Goal: Task Accomplishment & Management: Complete application form

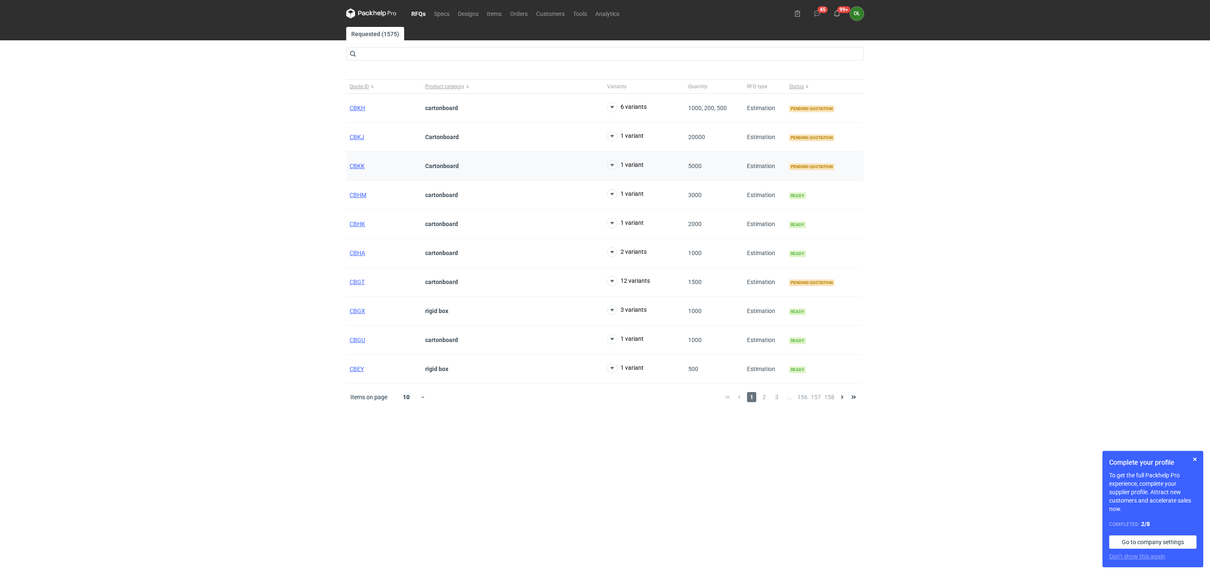
click at [352, 172] on div "CBKK" at bounding box center [384, 166] width 76 height 29
click at [357, 164] on span "CBKK" at bounding box center [357, 166] width 15 height 7
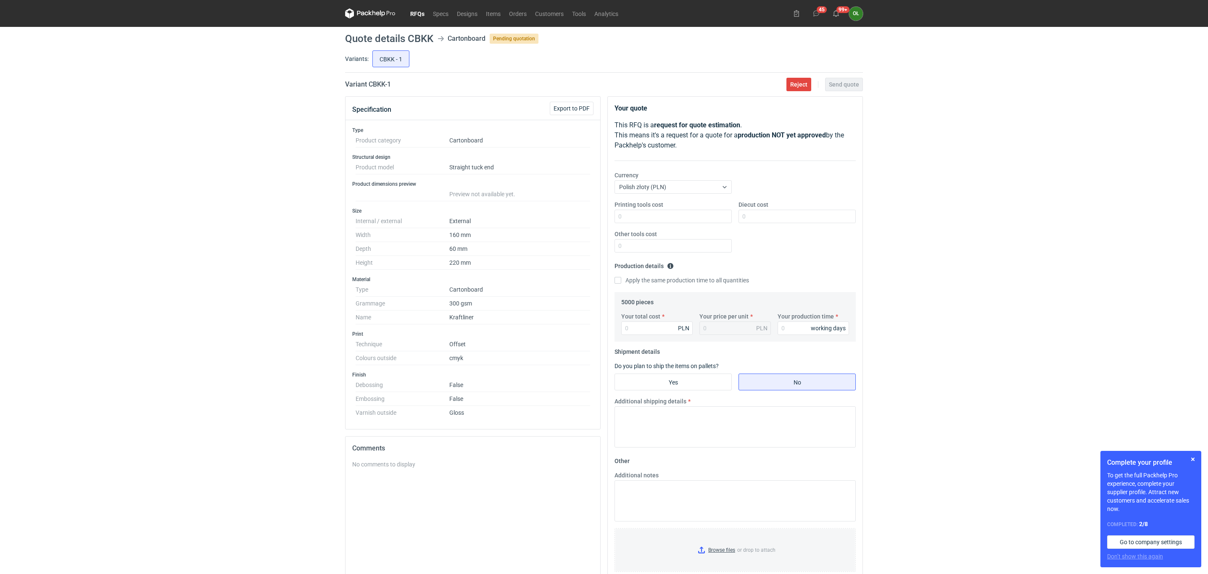
click at [416, 11] on link "RFQs" at bounding box center [417, 13] width 23 height 10
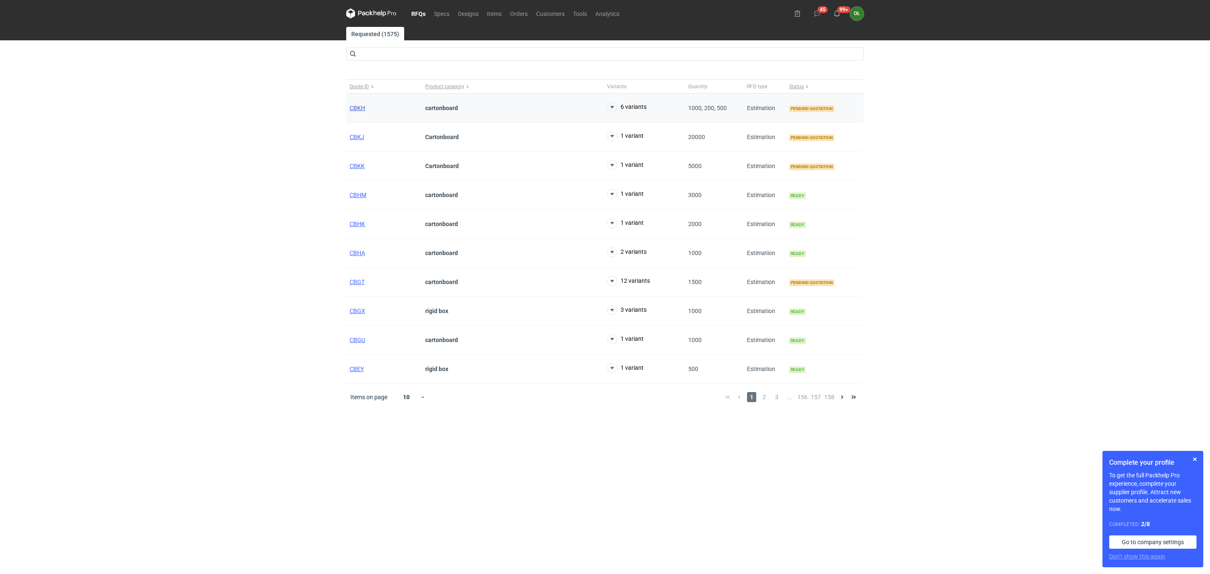
click at [361, 109] on span "CBKH" at bounding box center [358, 108] width 16 height 7
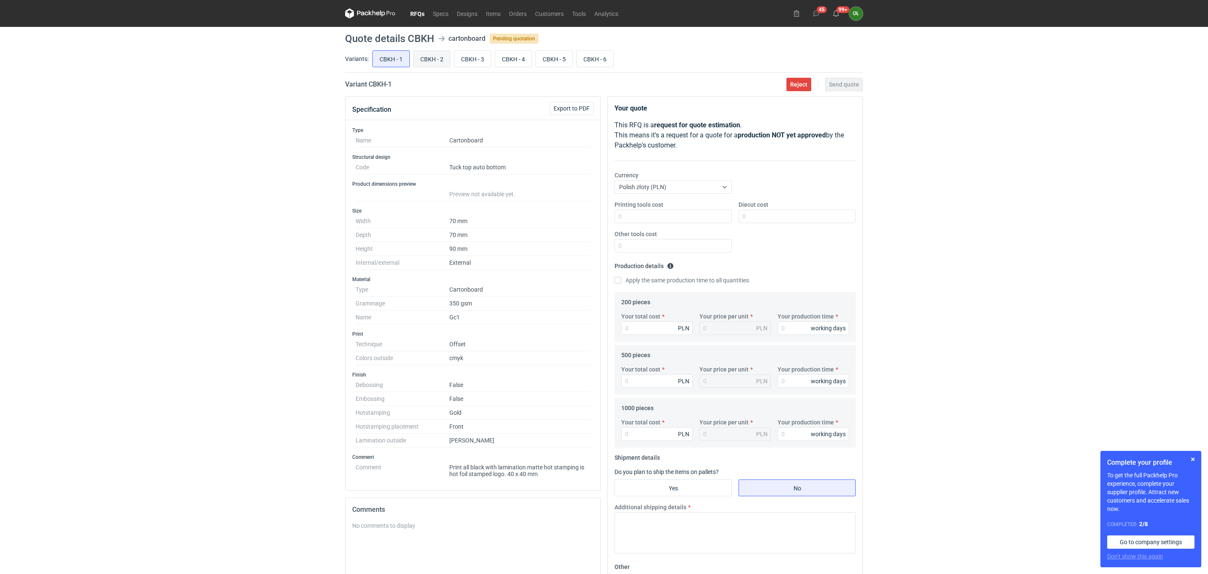
click at [436, 60] on input "CBKH - 2" at bounding box center [432, 59] width 37 height 16
radio input "true"
click at [469, 66] on input "CBKH - 3" at bounding box center [472, 59] width 37 height 16
radio input "true"
click at [527, 57] on input "CBKH - 4" at bounding box center [513, 59] width 37 height 16
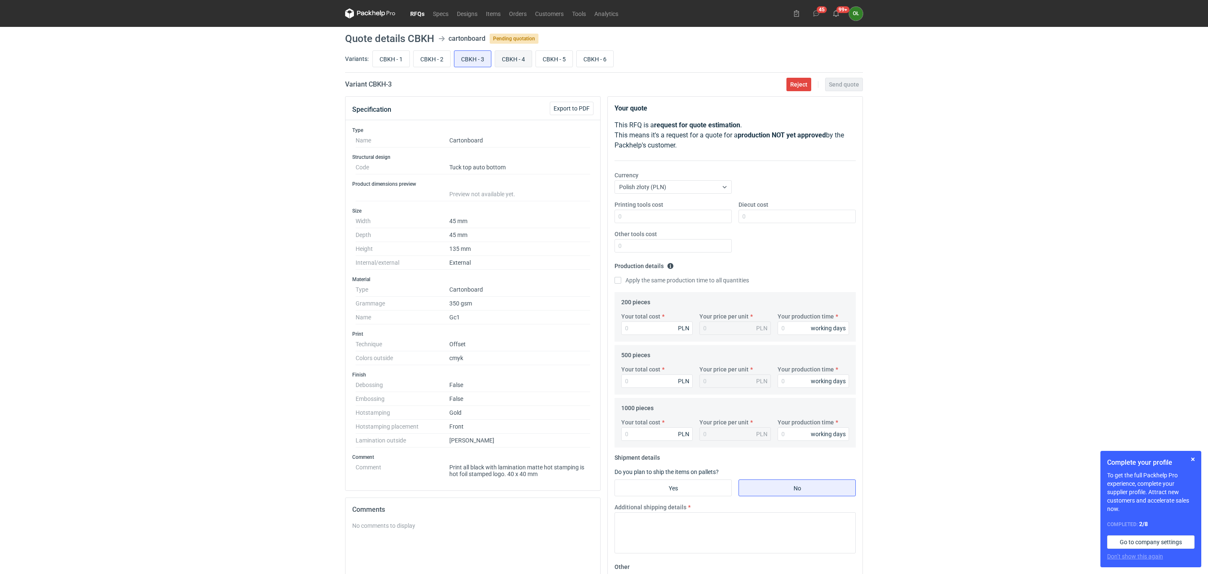
radio input "true"
click at [559, 57] on input "CBKH - 5" at bounding box center [554, 59] width 37 height 16
radio input "true"
click at [593, 53] on input "CBKH - 6" at bounding box center [595, 59] width 37 height 16
radio input "true"
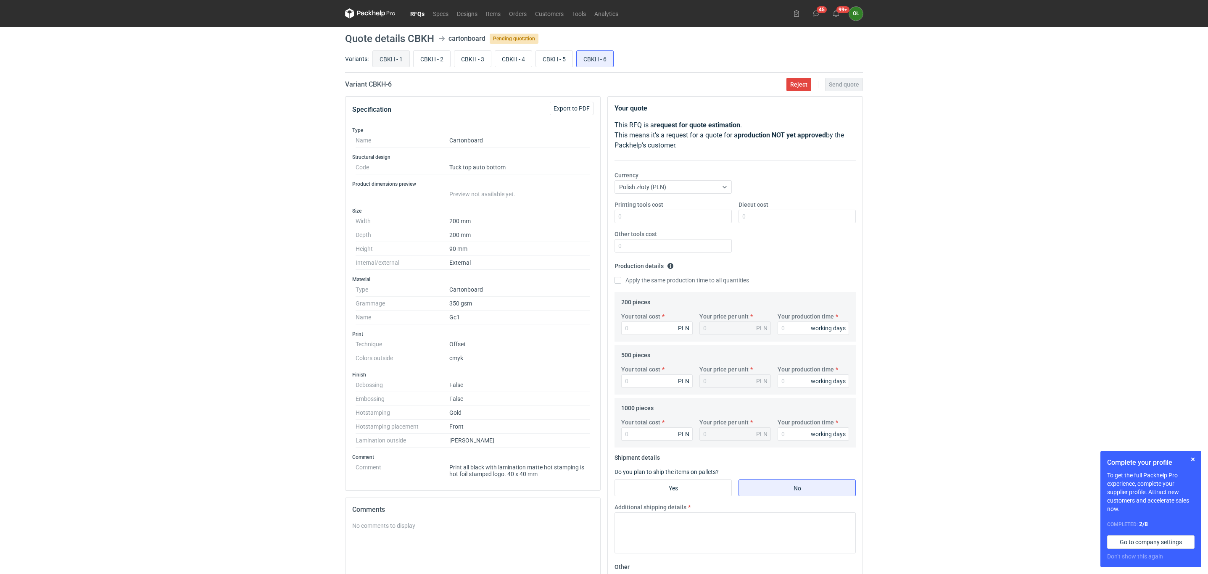
click at [392, 61] on input "CBKH - 1" at bounding box center [391, 59] width 37 height 16
radio input "true"
click at [598, 57] on input "CBKH - 6" at bounding box center [595, 59] width 37 height 16
radio input "true"
click at [572, 57] on input "CBKH - 5" at bounding box center [554, 59] width 37 height 16
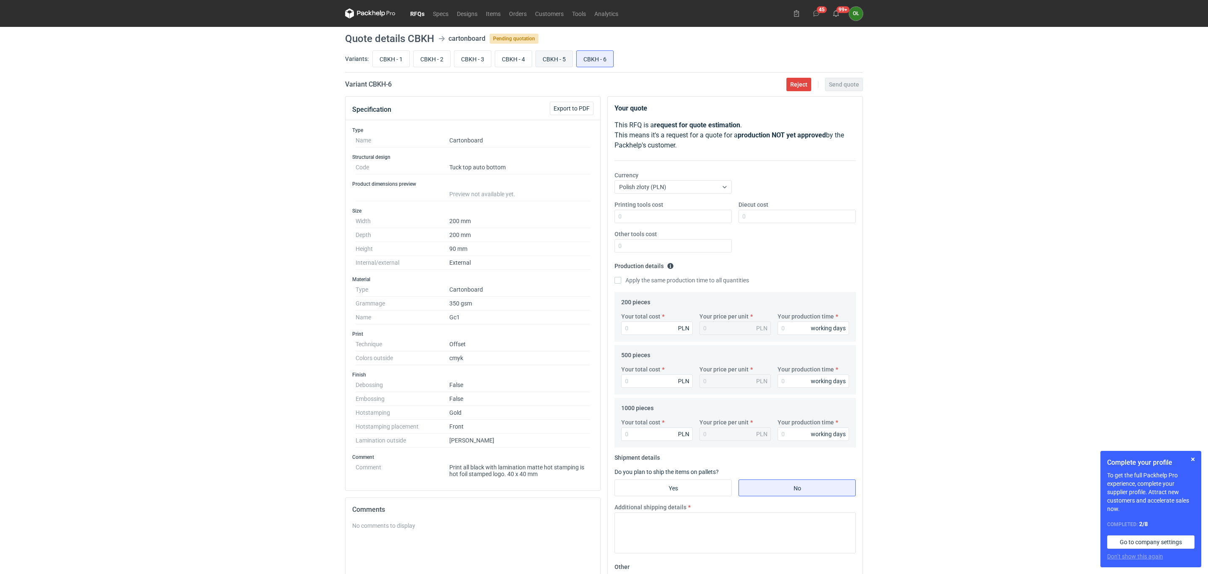
radio input "true"
click at [503, 58] on input "CBKH - 4" at bounding box center [513, 59] width 37 height 16
radio input "true"
click at [469, 61] on input "CBKH - 3" at bounding box center [472, 59] width 37 height 16
radio input "true"
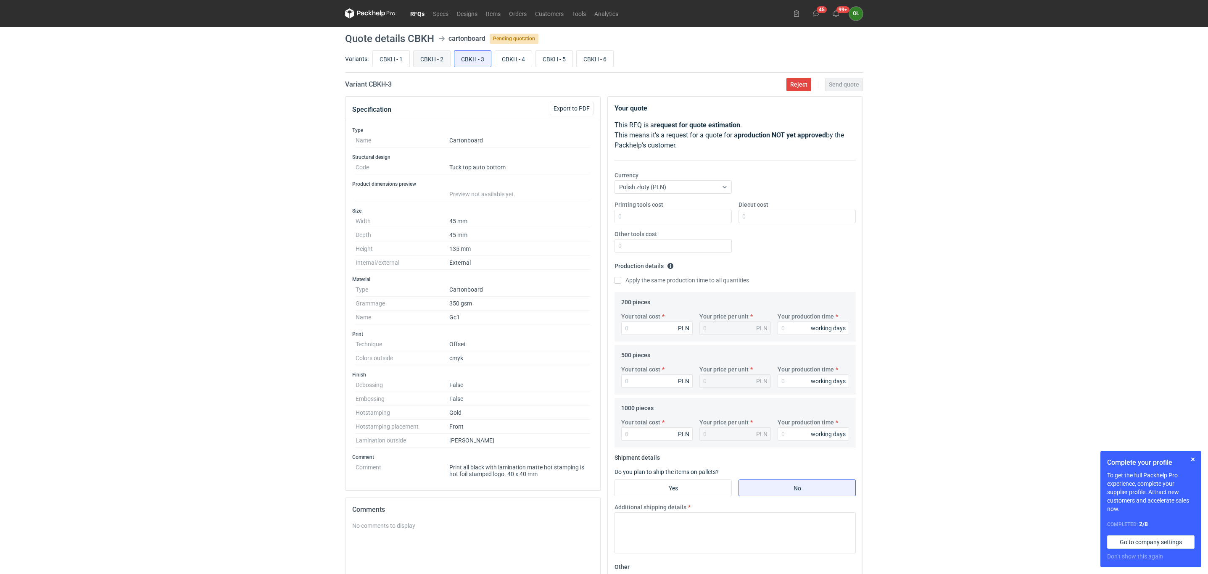
click at [437, 65] on input "CBKH - 2" at bounding box center [432, 59] width 37 height 16
radio input "true"
click at [389, 65] on input "CBKH - 1" at bounding box center [391, 59] width 37 height 16
radio input "true"
click at [434, 63] on input "CBKH - 2" at bounding box center [432, 59] width 37 height 16
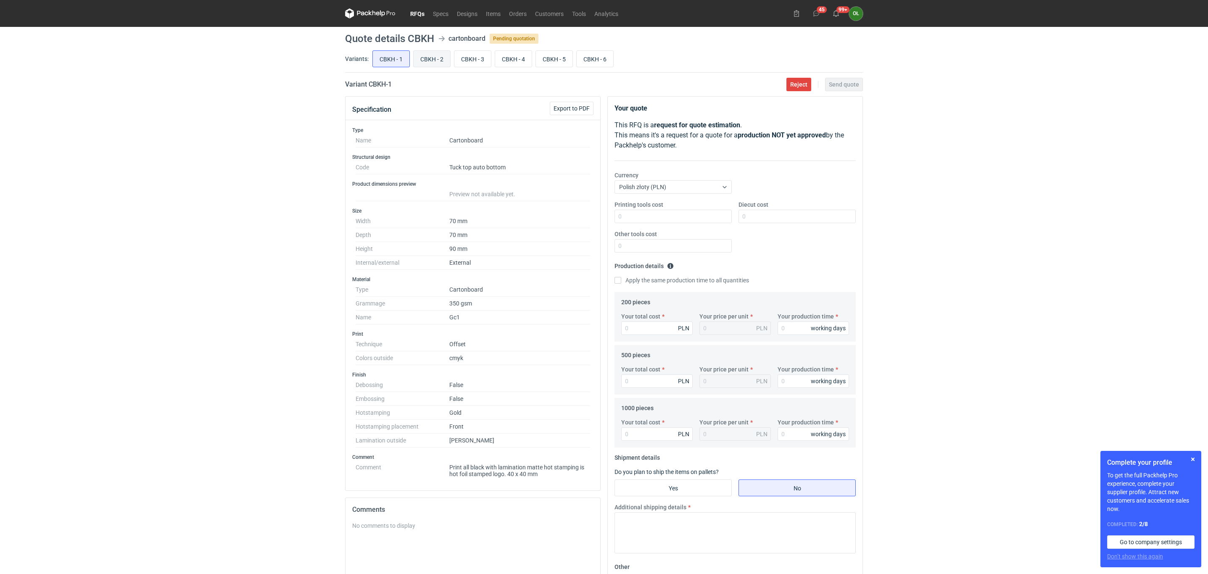
radio input "true"
click at [475, 61] on input "CBKH - 3" at bounding box center [472, 59] width 37 height 16
radio input "true"
click at [373, 56] on input "CBKH - 1" at bounding box center [391, 59] width 37 height 16
radio input "true"
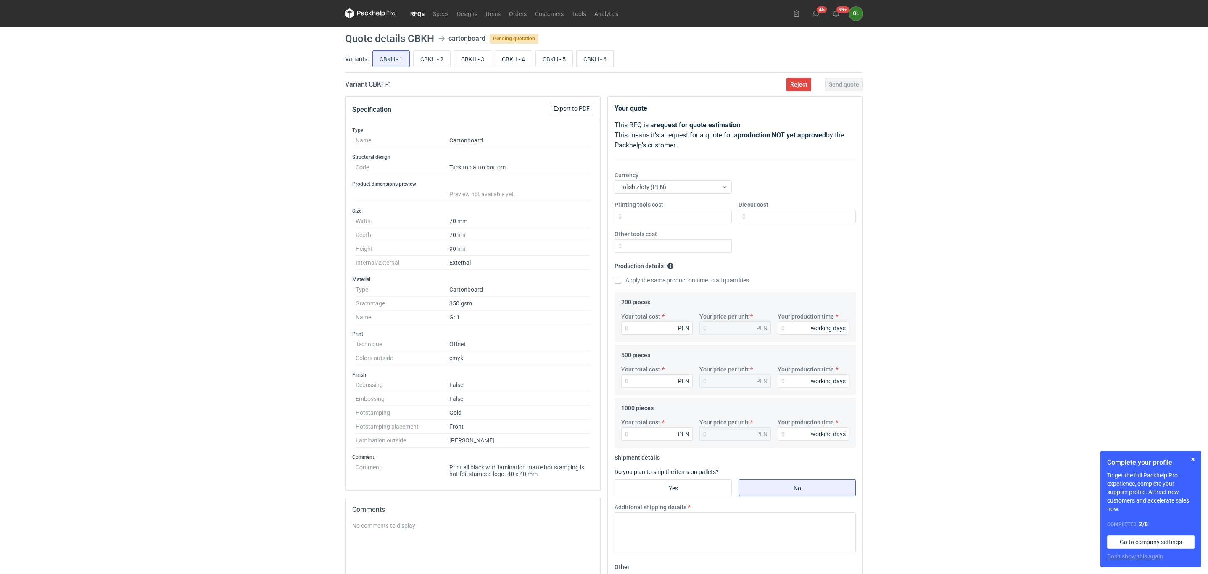
click at [281, 162] on div "RFQs Specs Designs Items Orders Customers Tools Analytics 45 99+ OŁ Olga Łopato…" at bounding box center [604, 287] width 1208 height 574
click at [427, 52] on input "CBKH - 2" at bounding box center [432, 59] width 37 height 16
radio input "true"
click at [463, 52] on input "CBKH - 3" at bounding box center [472, 59] width 37 height 16
radio input "true"
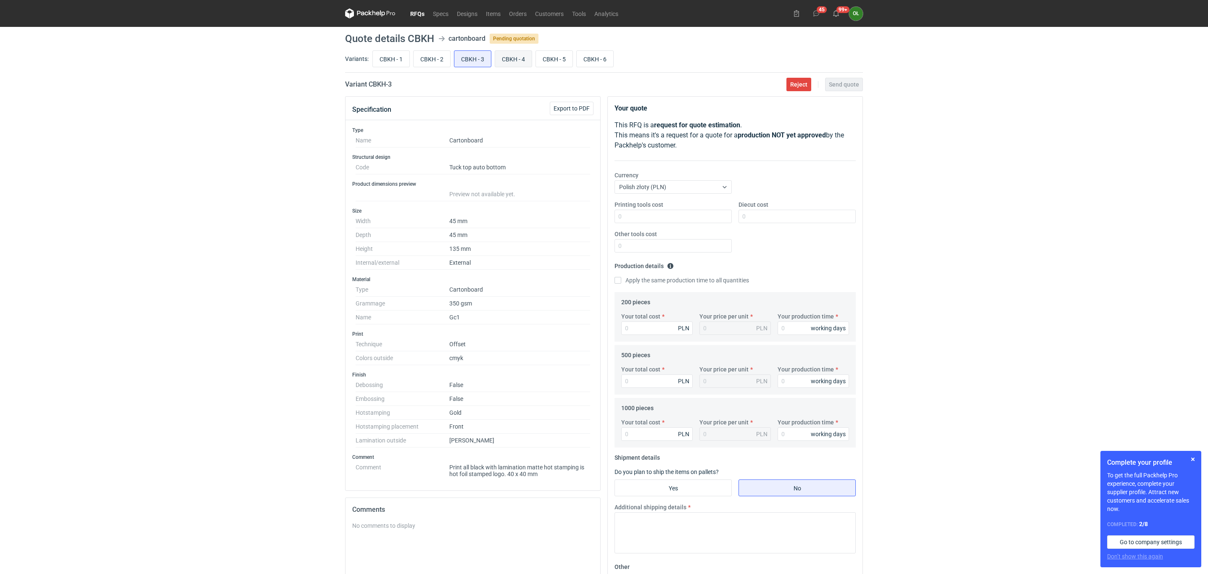
click at [521, 67] on label "CBKH - 4" at bounding box center [513, 58] width 37 height 17
click at [521, 67] on input "CBKH - 4" at bounding box center [513, 59] width 37 height 16
radio input "true"
click at [378, 61] on input "CBKH - 1" at bounding box center [391, 59] width 37 height 16
radio input "true"
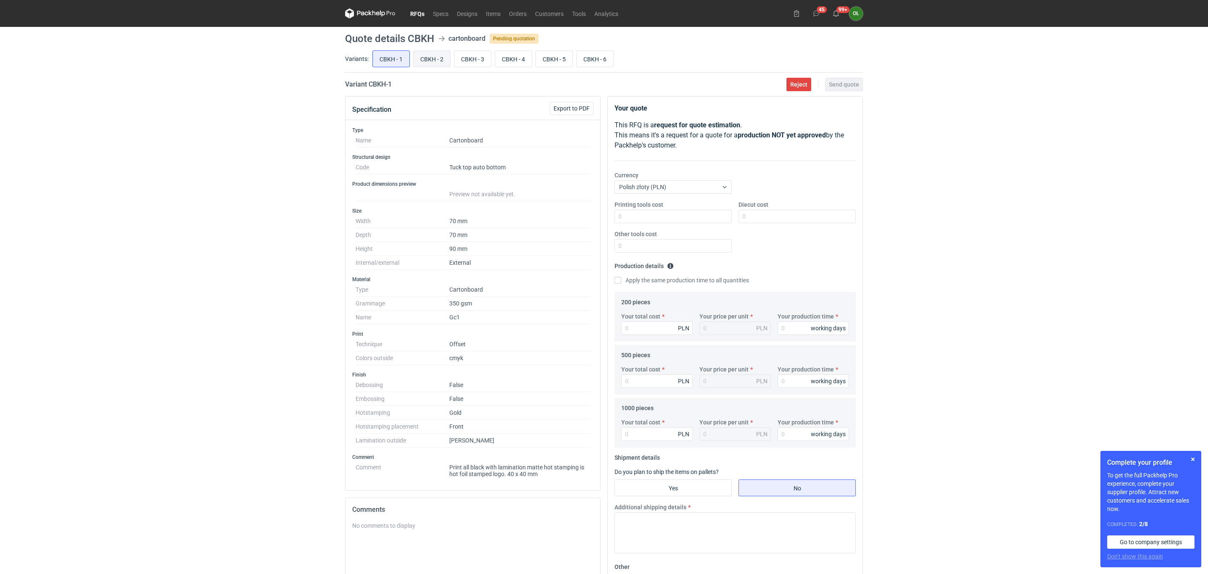
click at [430, 62] on input "CBKH - 2" at bounding box center [432, 59] width 37 height 16
radio input "true"
click at [461, 59] on input "CBKH - 3" at bounding box center [472, 59] width 37 height 16
radio input "true"
click at [513, 56] on input "CBKH - 4" at bounding box center [513, 59] width 37 height 16
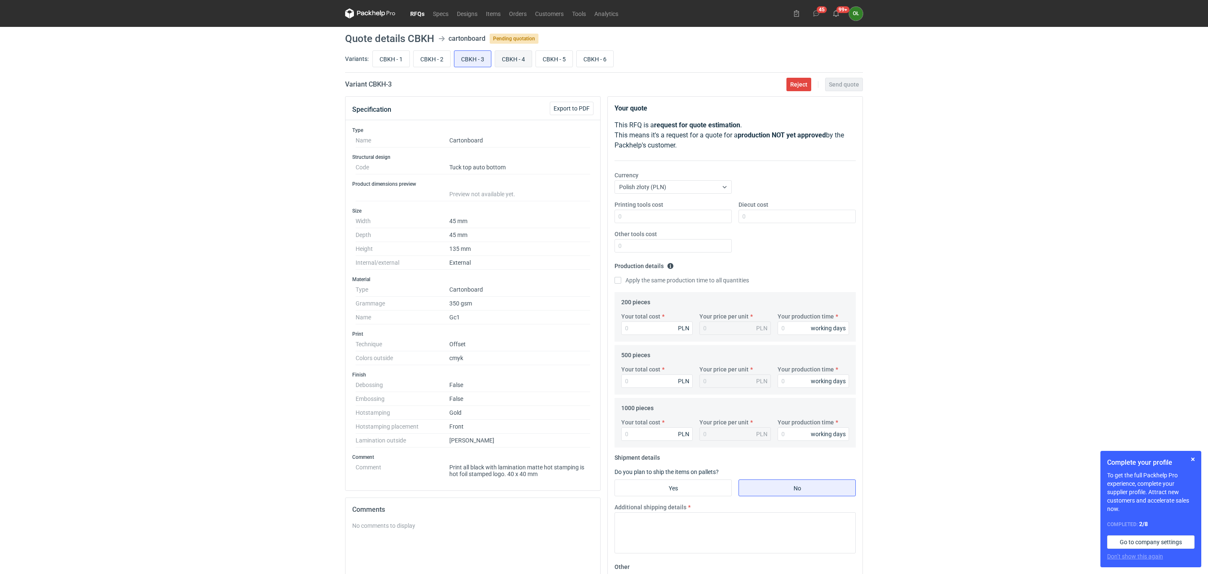
radio input "true"
drag, startPoint x: 583, startPoint y: 13, endPoint x: 570, endPoint y: 3, distance: 16.1
click at [583, 13] on link "Tools" at bounding box center [579, 13] width 22 height 10
click at [548, 66] on input "CBKH - 5" at bounding box center [554, 59] width 37 height 16
radio input "true"
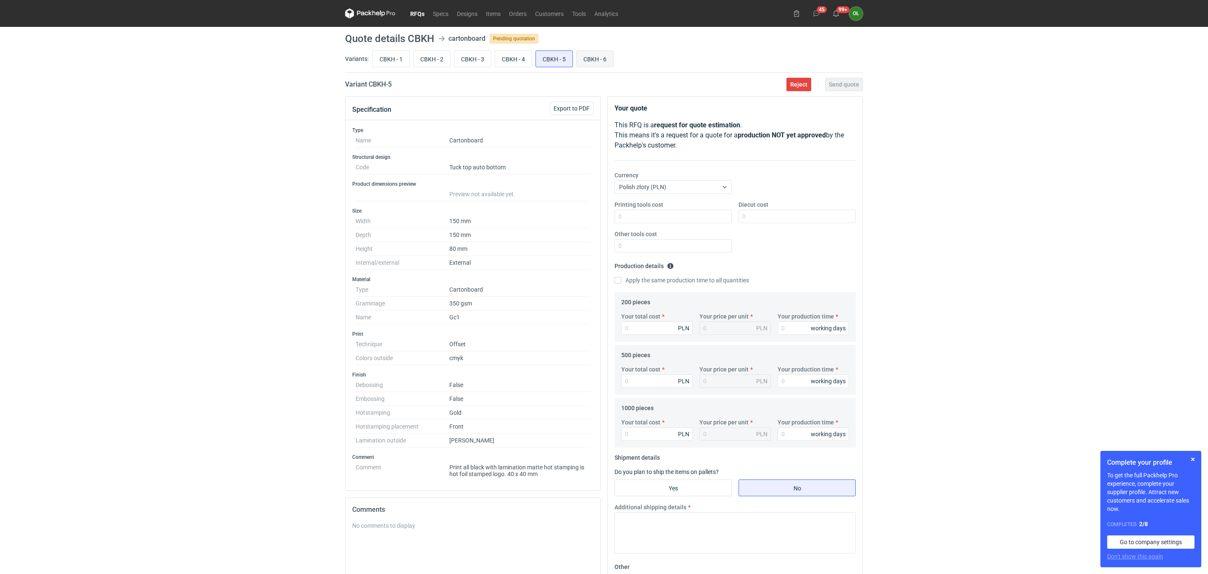
click at [590, 59] on input "CBKH - 6" at bounding box center [595, 59] width 37 height 16
radio input "true"
click at [584, 61] on input "CBKH - 6" at bounding box center [595, 59] width 37 height 16
click at [841, 12] on button "99+" at bounding box center [835, 13] width 13 height 13
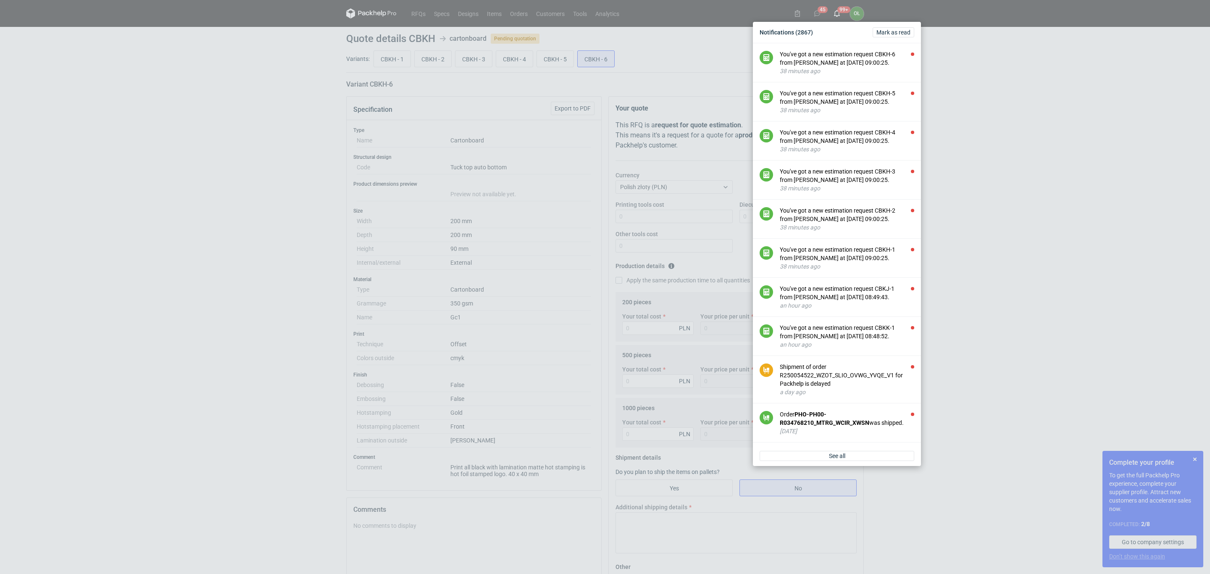
click at [358, 227] on div "Notifications (2867) Mark as read You've got a new estimation request CBKH-6 fr…" at bounding box center [605, 287] width 1210 height 574
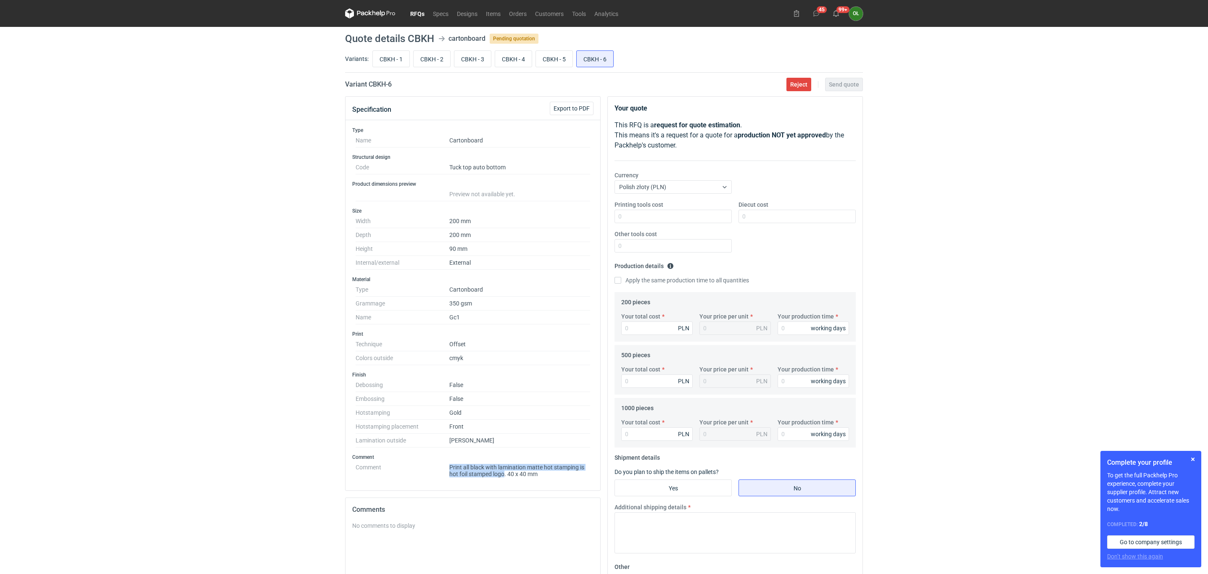
drag, startPoint x: 504, startPoint y: 480, endPoint x: 444, endPoint y: 479, distance: 60.5
click at [444, 477] on dl "Comment Print all black with lamination matte hot stamping is hot foil stamped …" at bounding box center [473, 469] width 235 height 17
copy dl "Print all black with lamination matte hot stamping is hot foil stamped logo"
click at [546, 55] on input "CBKH - 5" at bounding box center [554, 59] width 37 height 16
radio input "true"
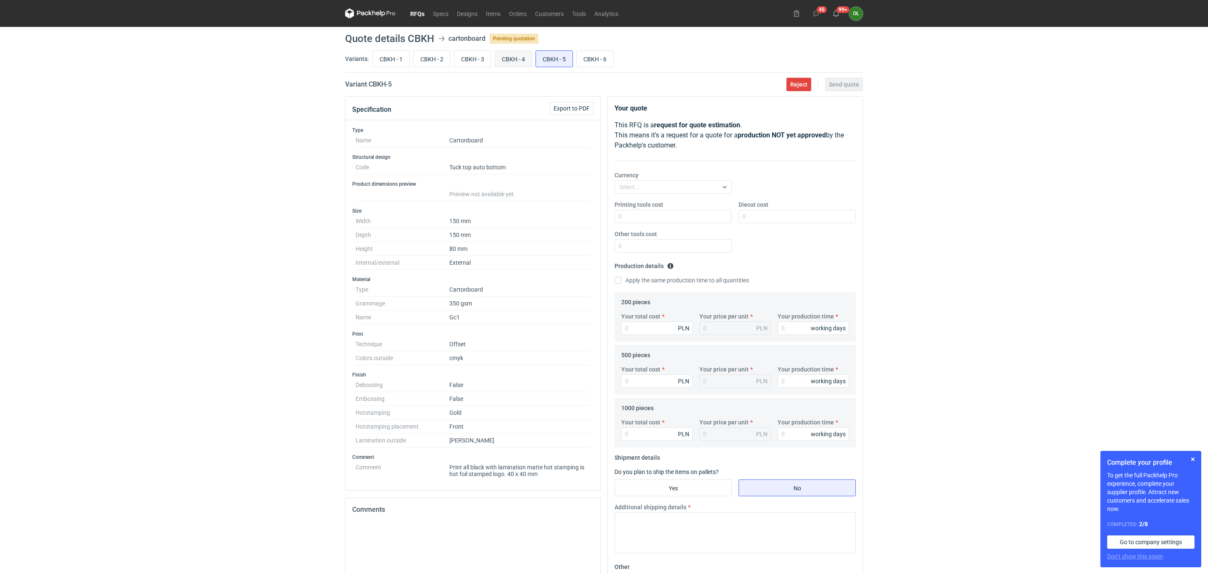
click at [511, 57] on input "CBKH - 4" at bounding box center [513, 59] width 37 height 16
radio input "true"
click at [430, 52] on input "CBKH - 2" at bounding box center [432, 59] width 37 height 16
radio input "true"
click at [383, 51] on input "CBKH - 1" at bounding box center [391, 59] width 37 height 16
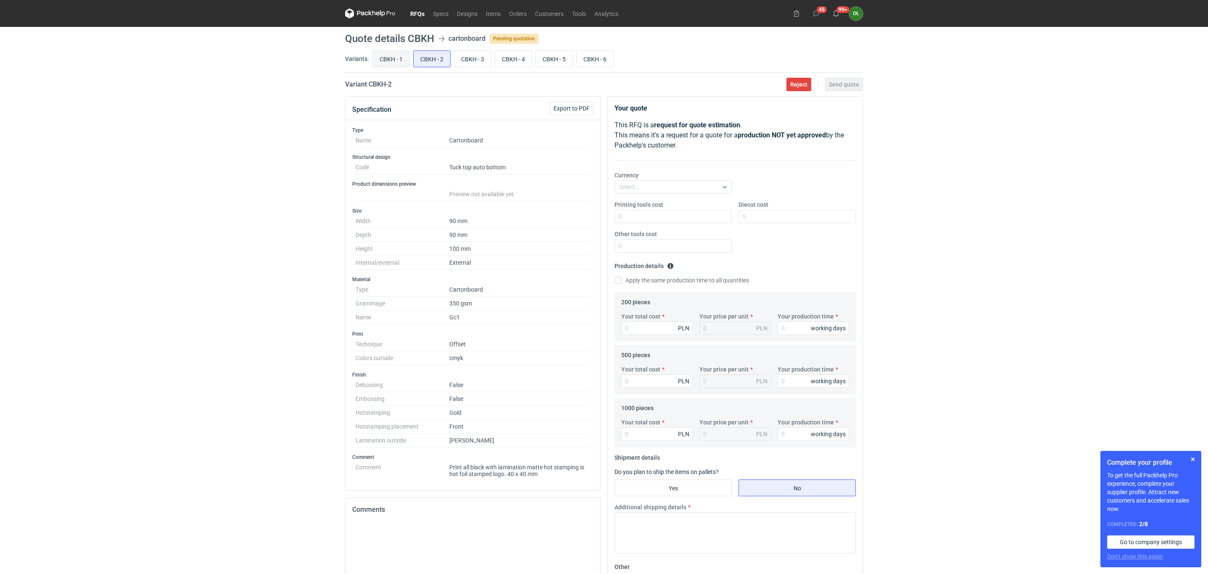
radio input "true"
click at [835, 12] on icon at bounding box center [836, 13] width 7 height 7
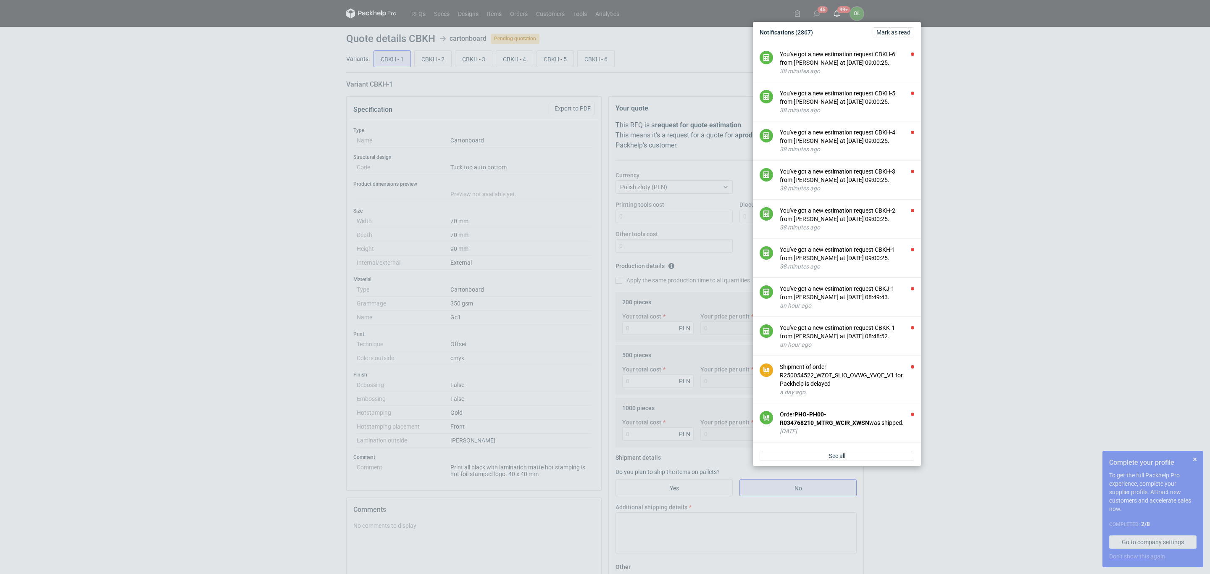
click at [138, 280] on div "Notifications (2867) Mark as read You've got a new estimation request CBKH-6 fr…" at bounding box center [605, 287] width 1210 height 574
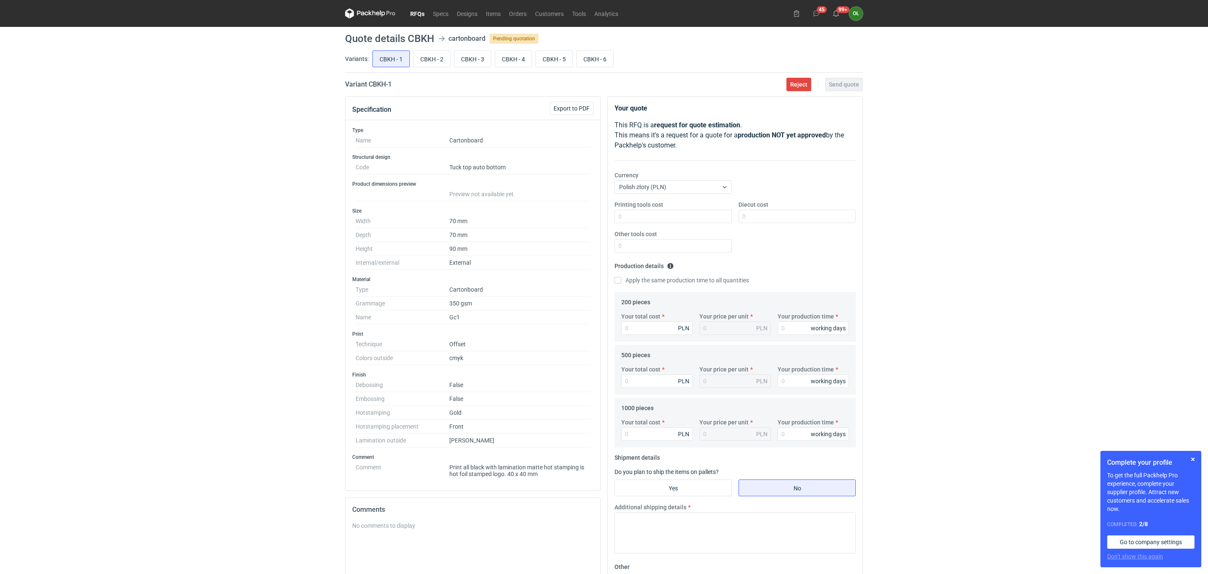
click at [254, 294] on div "RFQs Specs Designs Items Orders Customers Tools Analytics 45 99+ OŁ Olga Łopato…" at bounding box center [604, 287] width 1208 height 574
click at [242, 247] on div "RFQs Specs Designs Items Orders Customers Tools Analytics 45 99+ OŁ Olga Łopato…" at bounding box center [604, 287] width 1208 height 574
click at [1194, 459] on button "button" at bounding box center [1193, 459] width 10 height 10
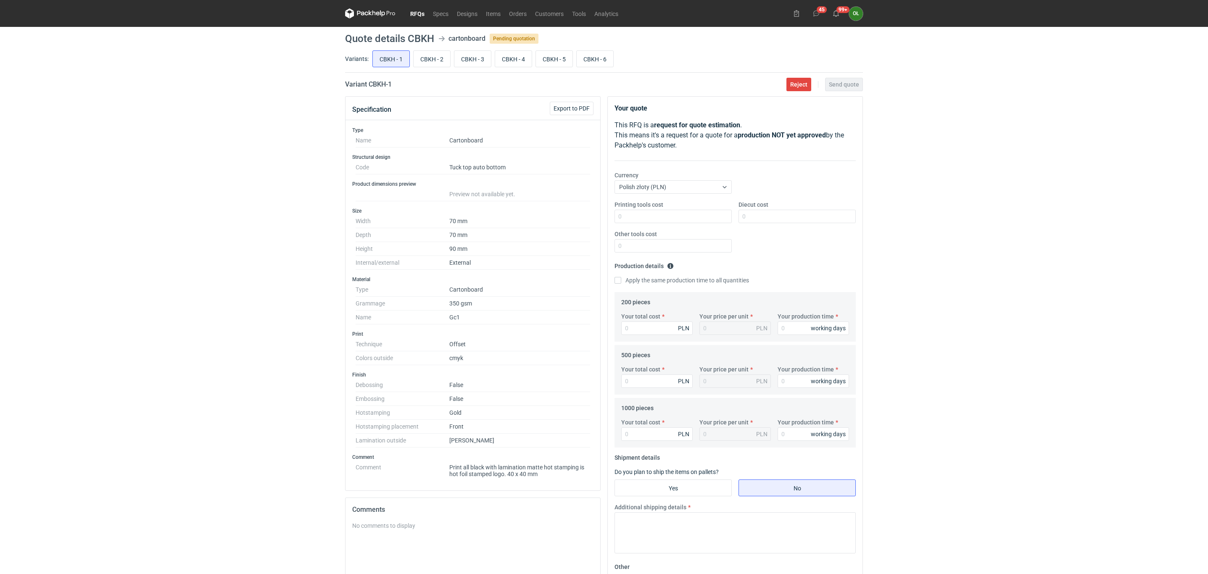
click at [413, 8] on nav "RFQs Specs Designs Items Orders Customers Tools Analytics" at bounding box center [483, 13] width 277 height 27
click at [416, 9] on link "RFQs" at bounding box center [417, 13] width 23 height 10
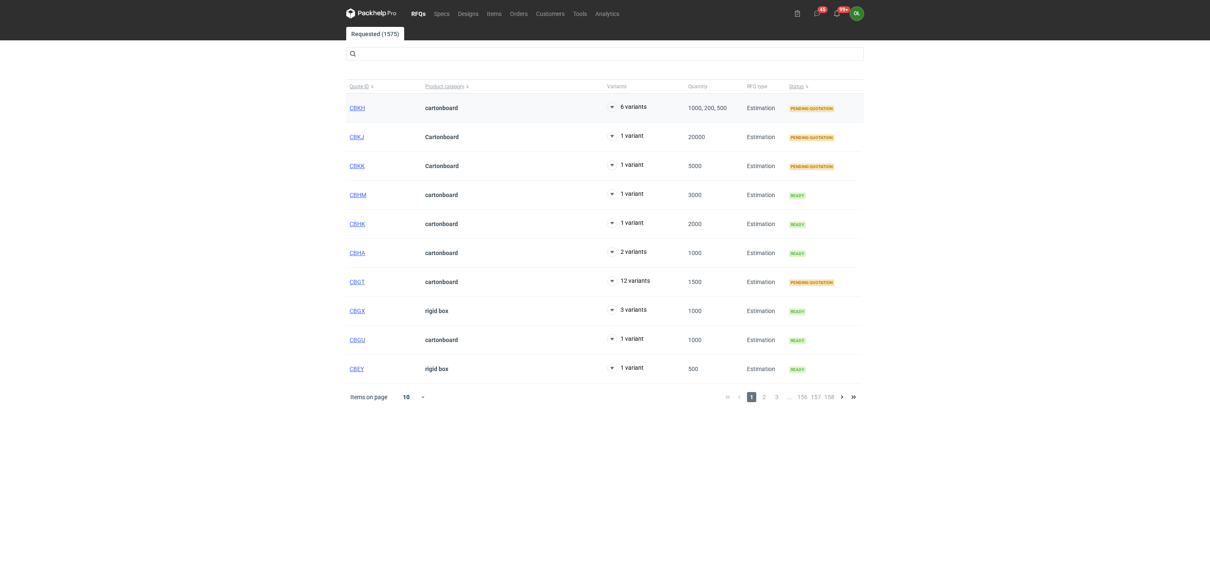
click at [362, 104] on div "CBKH" at bounding box center [384, 108] width 76 height 29
click at [362, 108] on span "CBKH" at bounding box center [358, 108] width 16 height 7
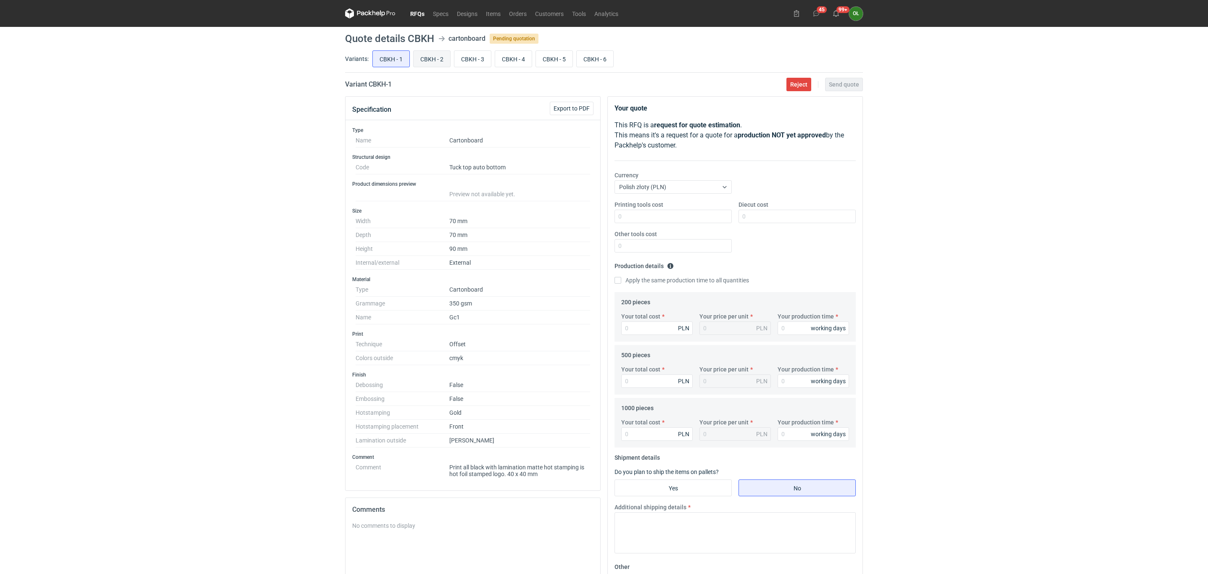
click at [435, 57] on input "CBKH - 2" at bounding box center [432, 59] width 37 height 16
radio input "true"
click at [474, 58] on input "CBKH - 3" at bounding box center [472, 59] width 37 height 16
radio input "true"
click at [505, 59] on input "CBKH - 4" at bounding box center [513, 59] width 37 height 16
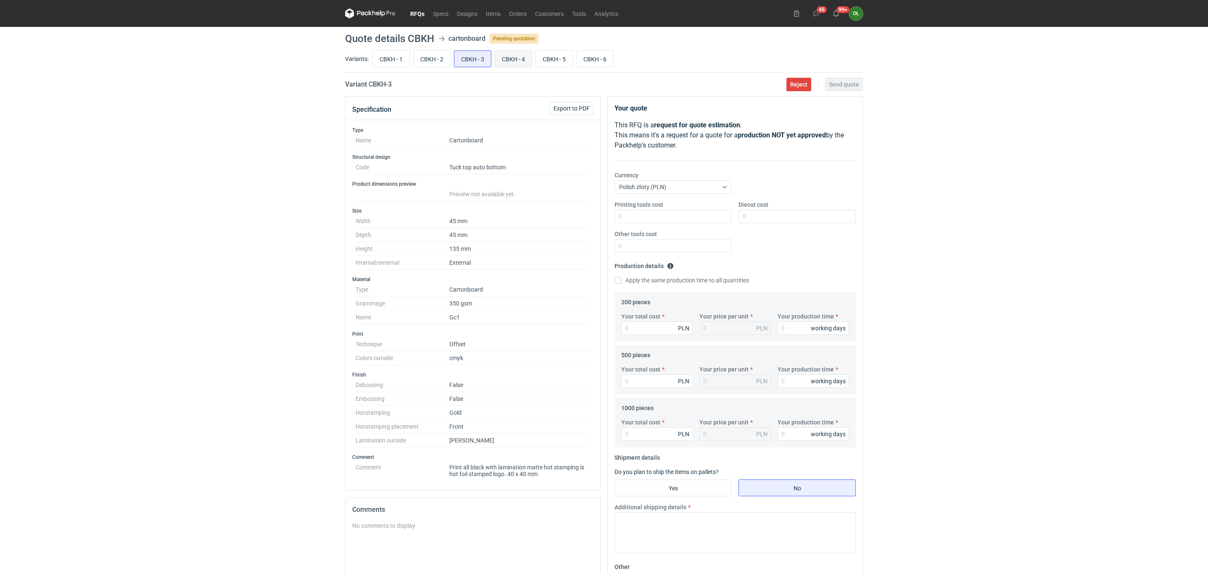
radio input "true"
click at [550, 59] on input "CBKH - 5" at bounding box center [554, 59] width 37 height 16
radio input "true"
click at [573, 55] on label "CBKH - 5" at bounding box center [553, 58] width 37 height 17
click at [572, 55] on input "CBKH - 5" at bounding box center [554, 59] width 37 height 16
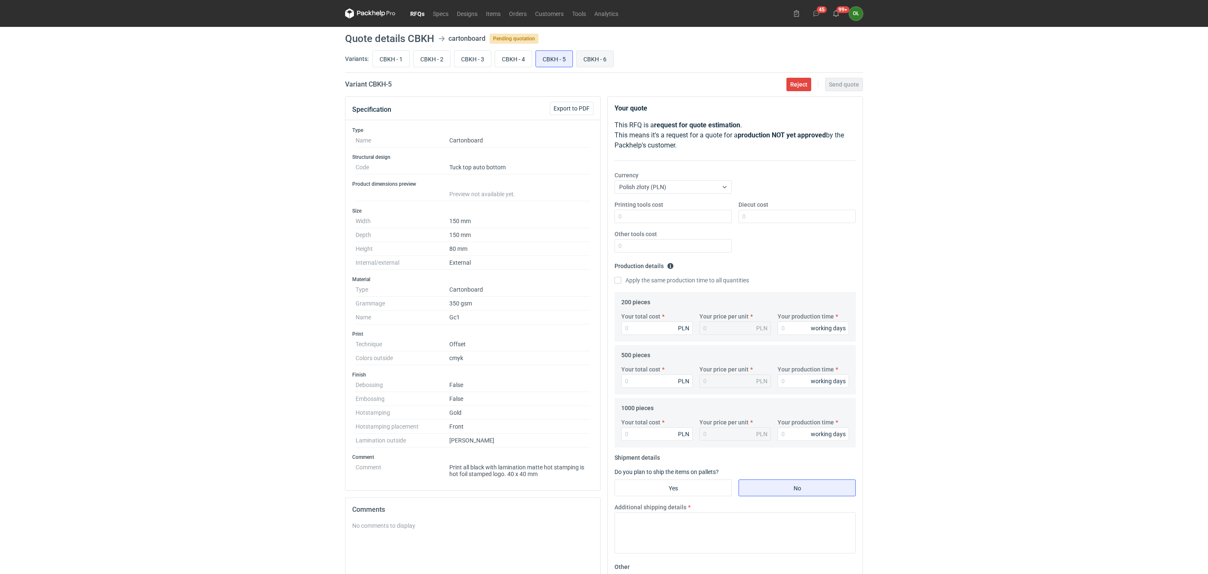
click at [599, 55] on input "CBKH - 6" at bounding box center [595, 59] width 37 height 16
radio input "true"
click at [422, 12] on link "RFQs" at bounding box center [417, 13] width 23 height 10
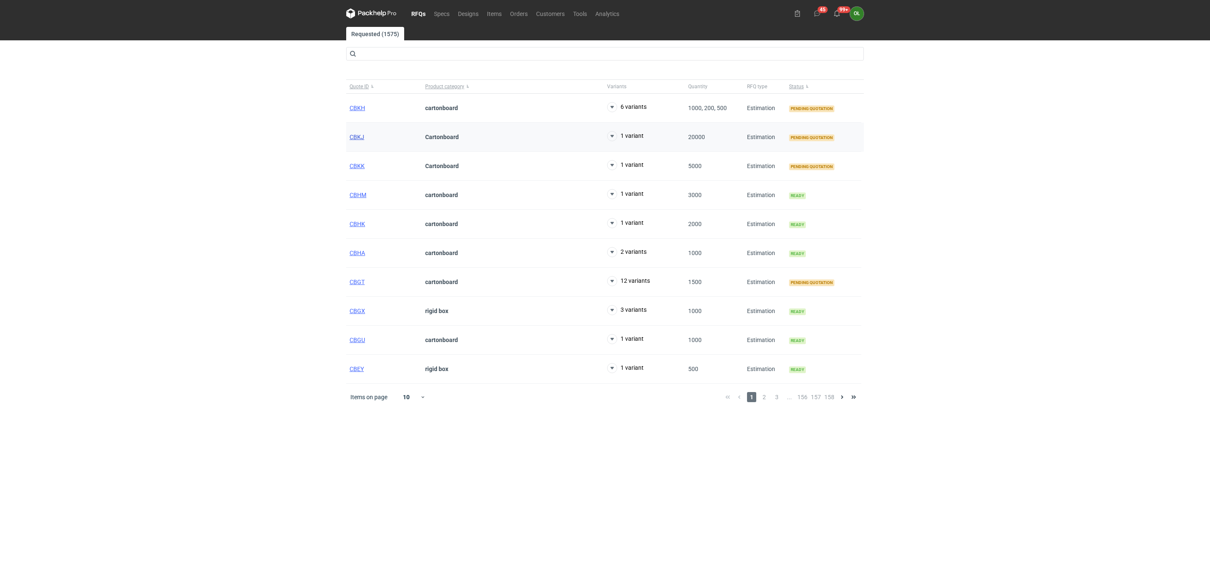
click at [357, 137] on span "CBKJ" at bounding box center [357, 137] width 15 height 7
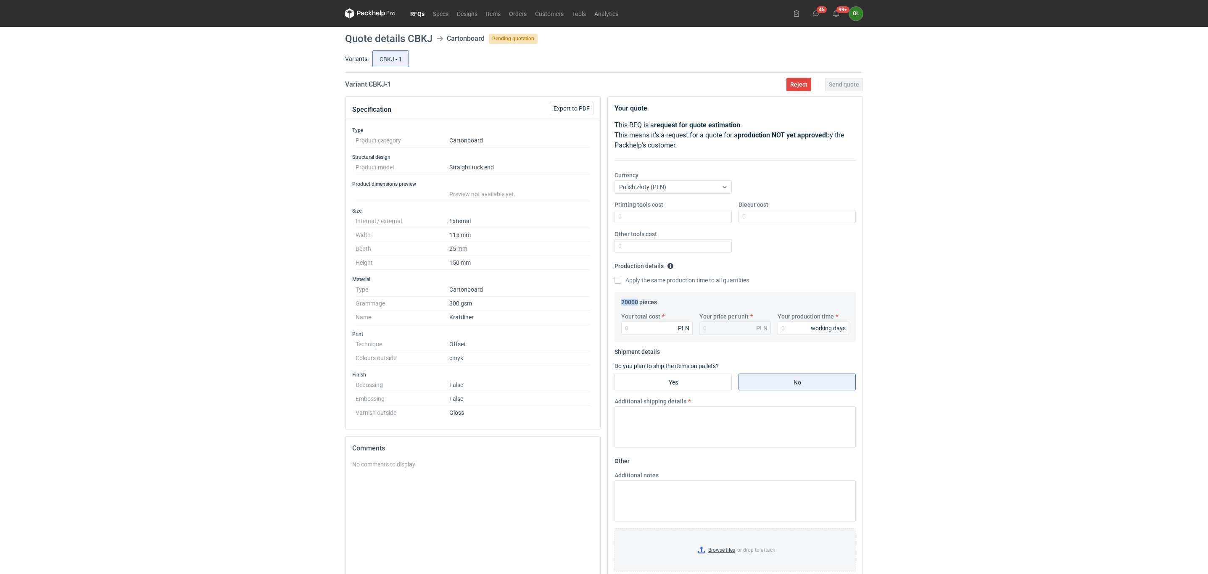
drag, startPoint x: 621, startPoint y: 305, endPoint x: 1169, endPoint y: 314, distance: 548.5
click at [657, 304] on fieldset "20000 pieces Your total cost PLN Your price per unit PLN Your production time w…" at bounding box center [735, 318] width 228 height 46
click at [754, 214] on input "Diecut cost" at bounding box center [796, 216] width 117 height 13
click at [748, 221] on input "Diecut cost" at bounding box center [796, 216] width 117 height 13
click at [635, 329] on input "Your total cost" at bounding box center [656, 328] width 71 height 13
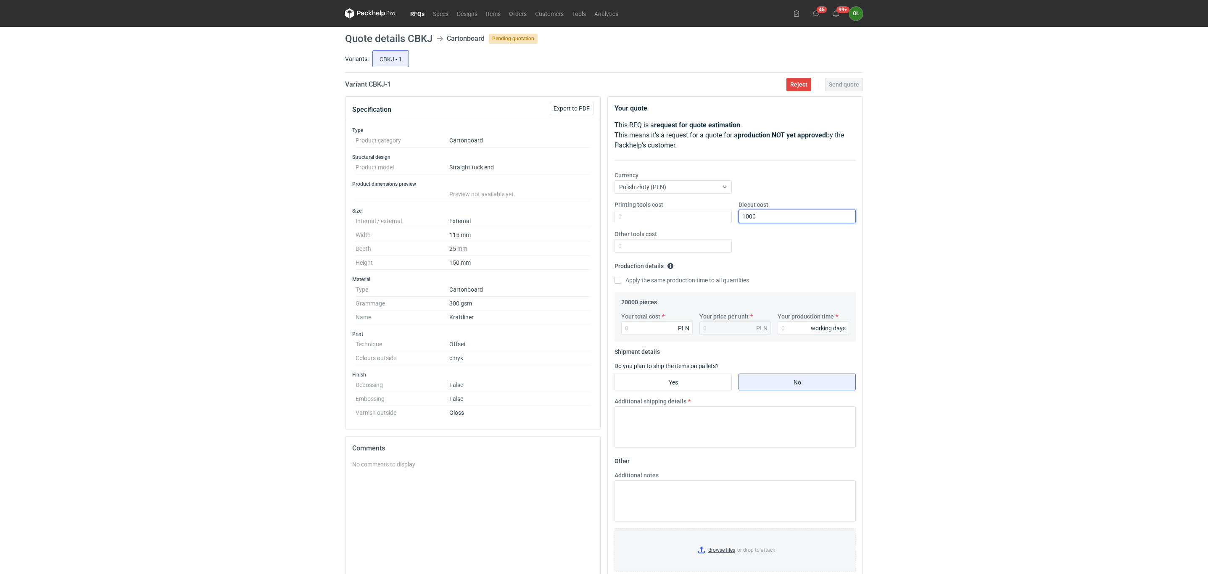
drag, startPoint x: 751, startPoint y: 214, endPoint x: 761, endPoint y: 213, distance: 9.3
click at [752, 214] on input "1000" at bounding box center [796, 216] width 117 height 13
click at [746, 221] on input "1000" at bounding box center [796, 216] width 117 height 13
type input "1100"
click at [647, 325] on input "Your total cost" at bounding box center [656, 328] width 71 height 13
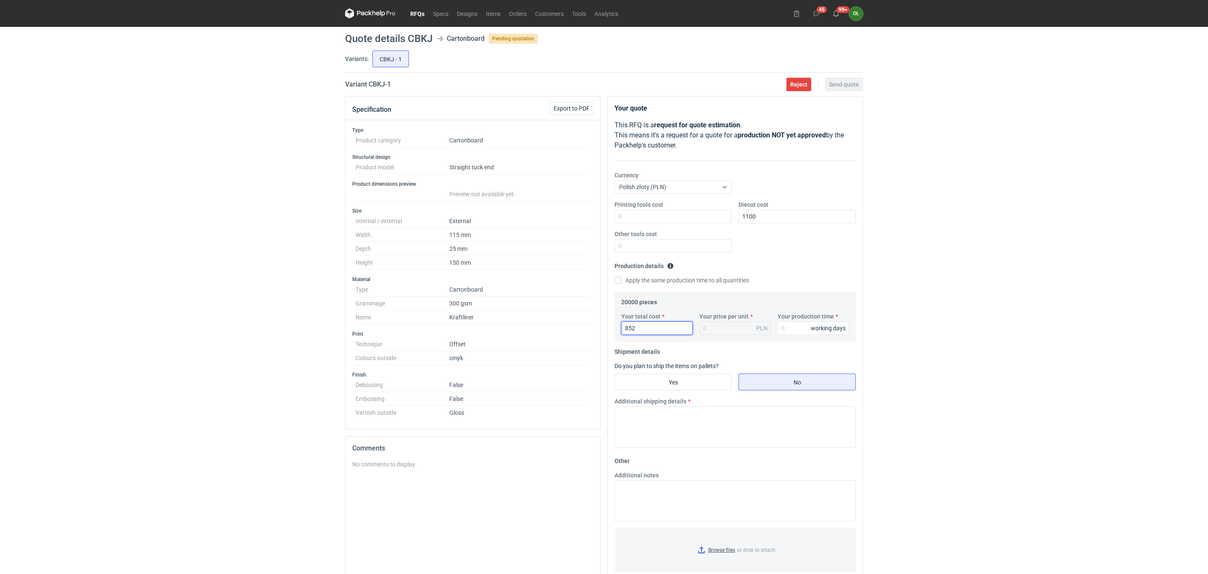
type input "8520"
type input "0.43"
type input "8520"
click at [794, 327] on input "Your production time" at bounding box center [813, 328] width 71 height 13
type input "15"
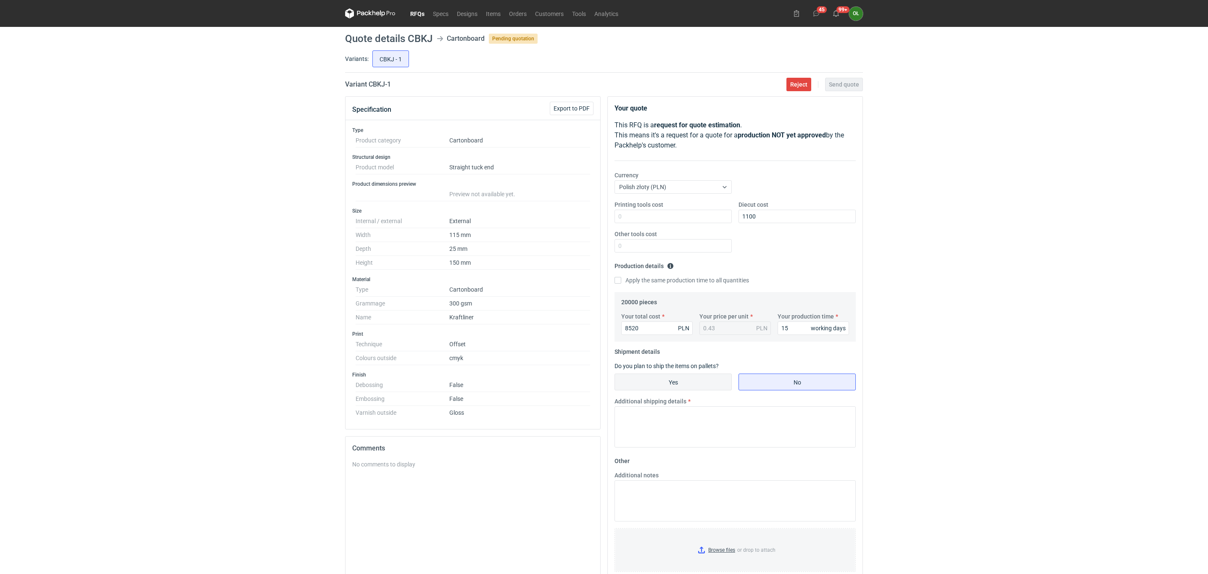
click at [690, 380] on input "Yes" at bounding box center [673, 382] width 116 height 16
radio input "true"
click at [763, 420] on input "Number of pieces per pallet" at bounding box center [796, 412] width 117 height 13
type input "10000"
type input "250"
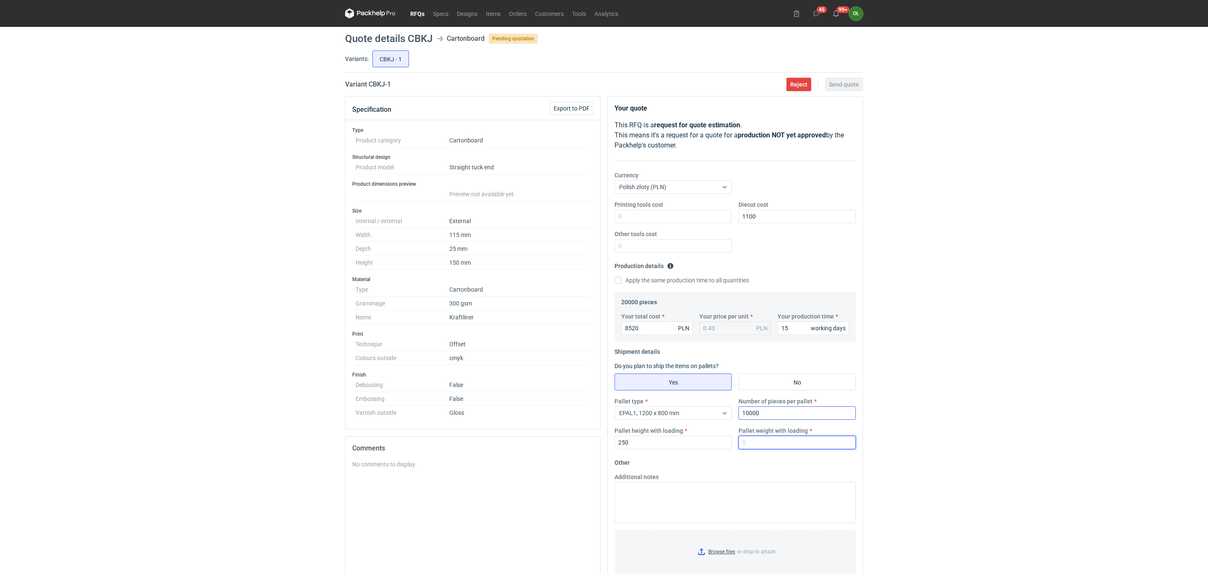
type input "1"
type input "5"
drag, startPoint x: 598, startPoint y: 437, endPoint x: 581, endPoint y: 434, distance: 16.6
click at [583, 436] on div "Specification Export to PDF Type Product category Cartonboard Structural design…" at bounding box center [604, 367] width 525 height 542
type input "1600"
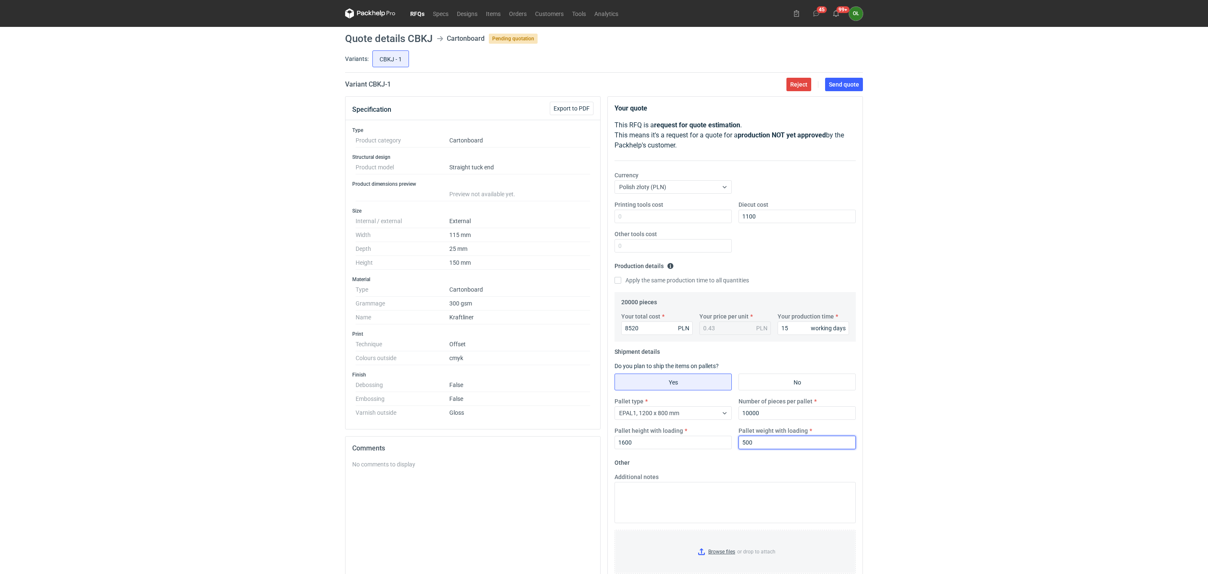
type input "500"
click at [812, 263] on fieldset "Production details Please provide the expected time of production in working da…" at bounding box center [734, 275] width 241 height 33
click at [847, 85] on span "Send quote" at bounding box center [844, 85] width 30 height 6
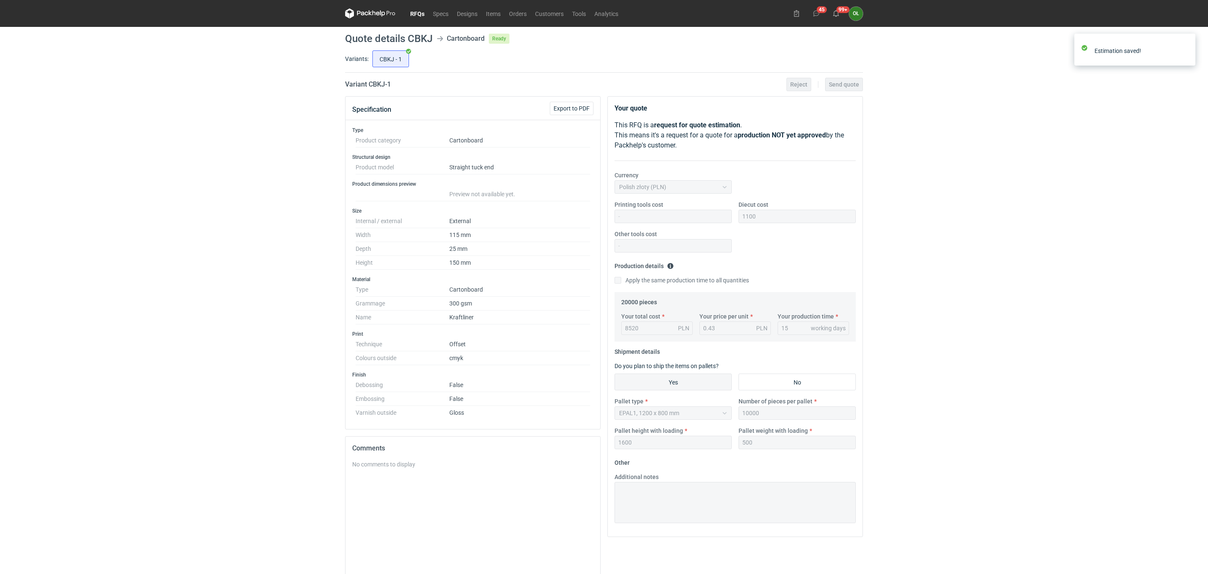
click at [422, 8] on nav "RFQs Specs Designs Items Orders Customers Tools Analytics" at bounding box center [483, 13] width 277 height 27
click at [411, 10] on link "RFQs" at bounding box center [417, 13] width 23 height 10
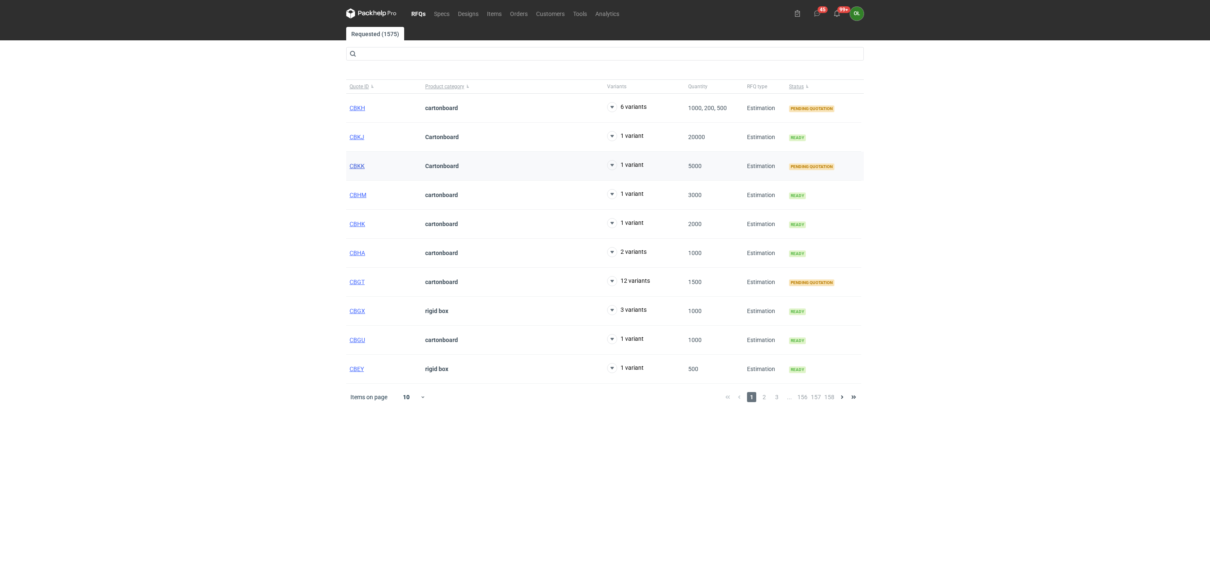
click at [354, 165] on span "CBKK" at bounding box center [357, 166] width 15 height 7
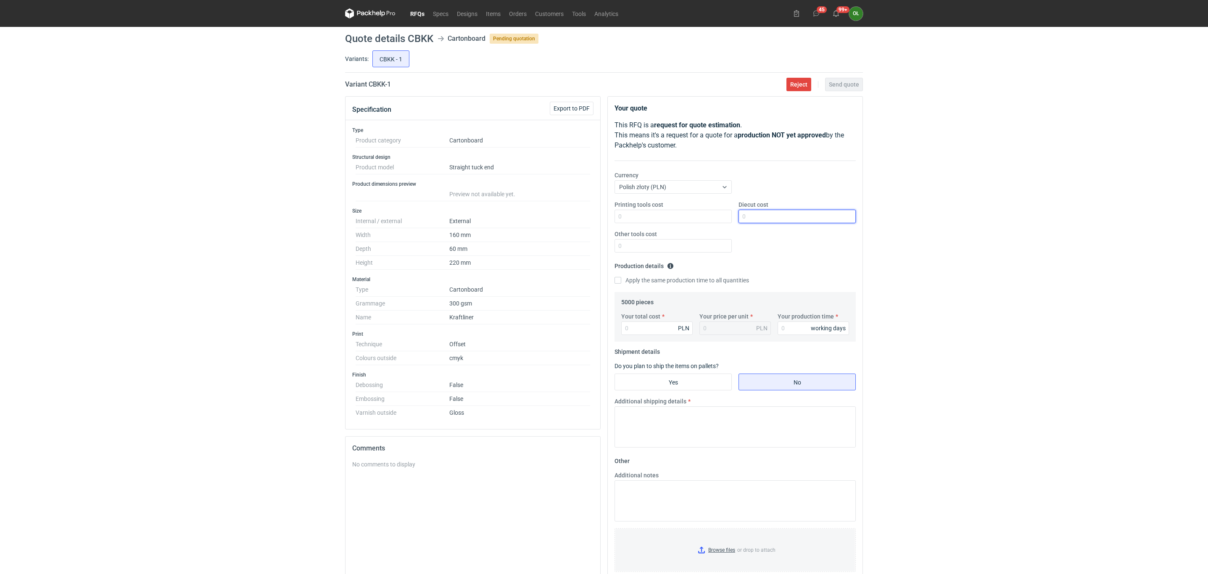
click at [745, 213] on input "Diecut cost" at bounding box center [796, 216] width 117 height 13
type input "850"
click at [782, 264] on fieldset "Production details Please provide the expected time of production in working da…" at bounding box center [734, 275] width 241 height 33
click at [662, 328] on input "Your total cost" at bounding box center [656, 328] width 71 height 13
type input "43"
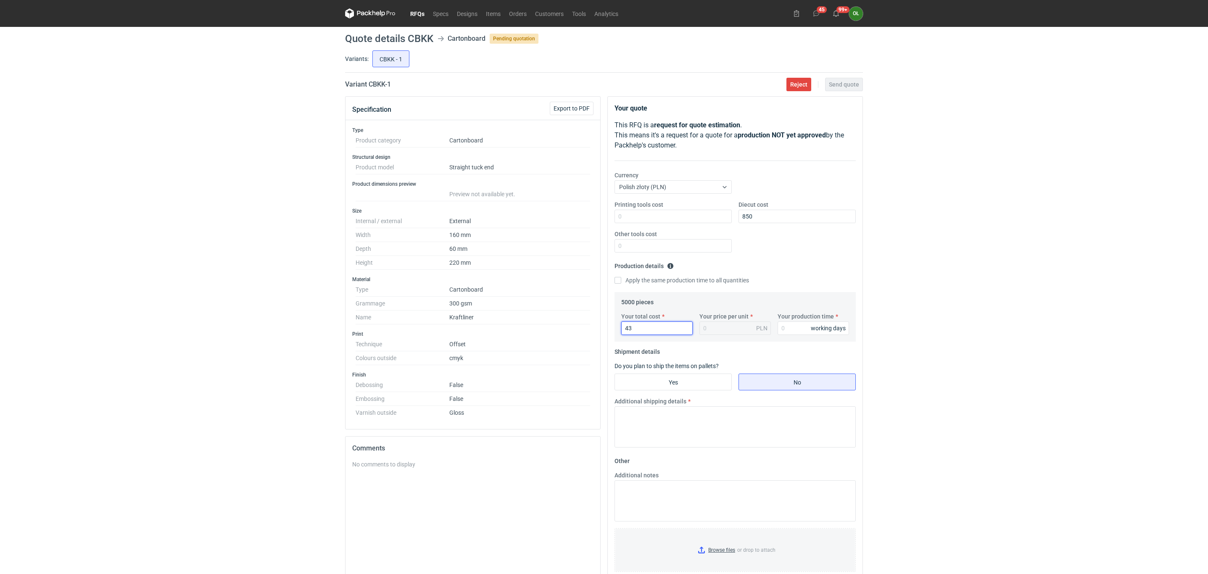
type input "0.01"
type input "4350"
type input "0.87"
type input "4350"
click at [785, 324] on input "Your production time" at bounding box center [813, 328] width 71 height 13
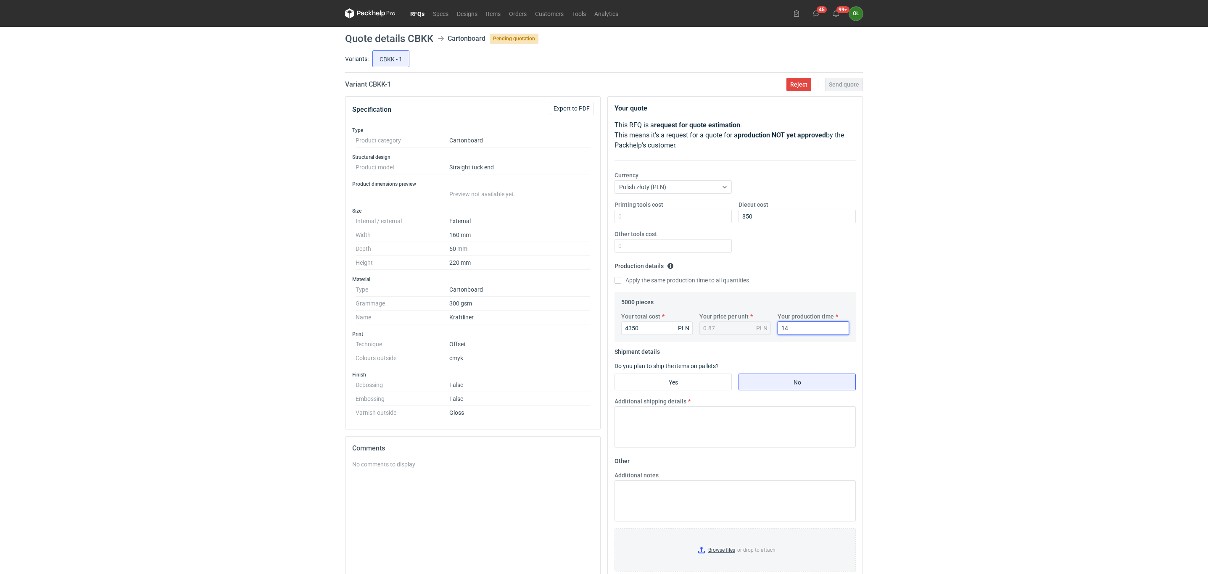
type input "14"
click at [685, 385] on input "Yes" at bounding box center [673, 382] width 116 height 16
radio input "true"
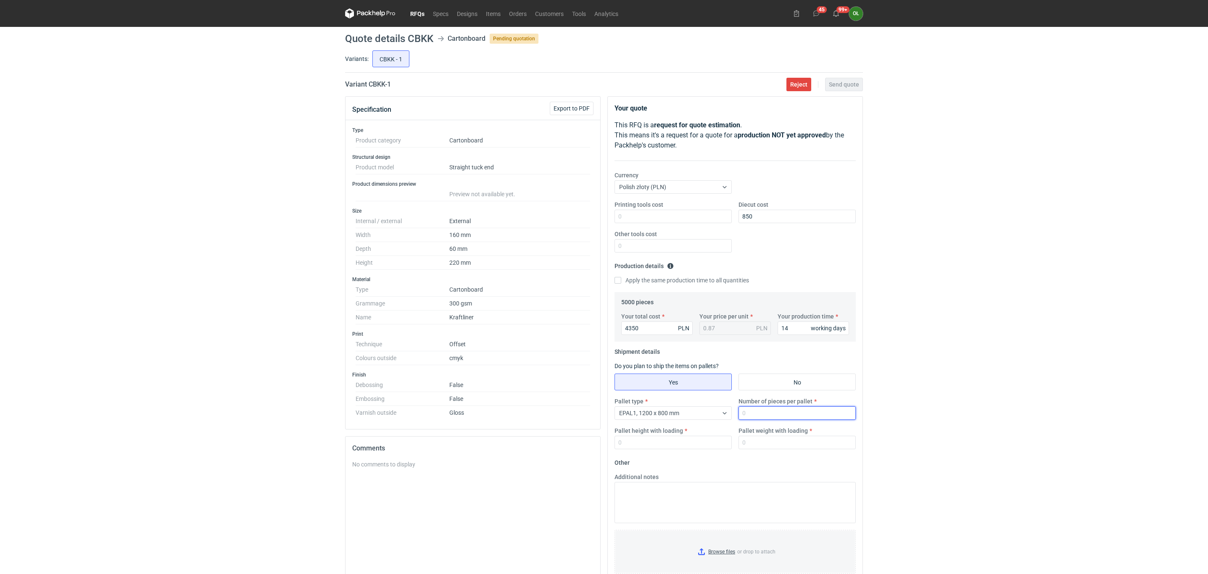
click at [760, 413] on input "Number of pieces per pallet" at bounding box center [796, 412] width 117 height 13
click at [772, 416] on input "Number of pieces per pallet" at bounding box center [796, 412] width 117 height 13
type input "5000"
click at [709, 440] on input "Pallet height with loading" at bounding box center [672, 442] width 117 height 13
type input "1500"
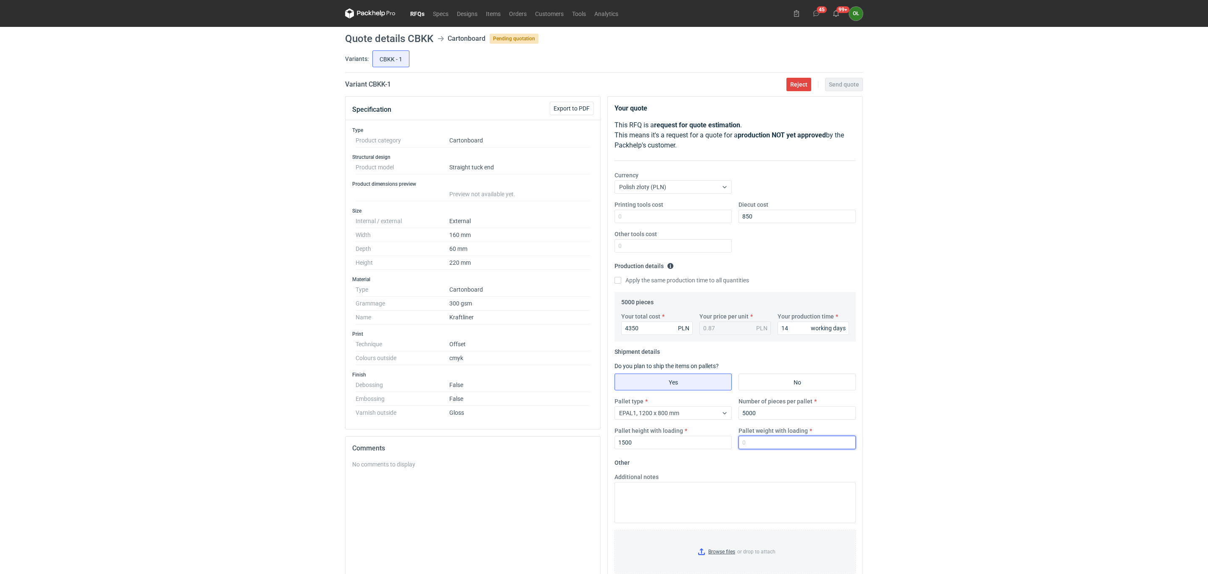
click at [753, 441] on input "Pallet weight with loading" at bounding box center [796, 442] width 117 height 13
type input "300"
click at [968, 336] on div "RFQs Specs Designs Items Orders Customers Tools Analytics 45 99+ OŁ Olga Łopato…" at bounding box center [604, 287] width 1208 height 574
drag, startPoint x: 298, startPoint y: 169, endPoint x: 428, endPoint y: 129, distance: 135.9
click at [298, 169] on div "RFQs Specs Designs Items Orders Customers Tools Analytics 45 99+ OŁ Olga Łopato…" at bounding box center [604, 287] width 1208 height 574
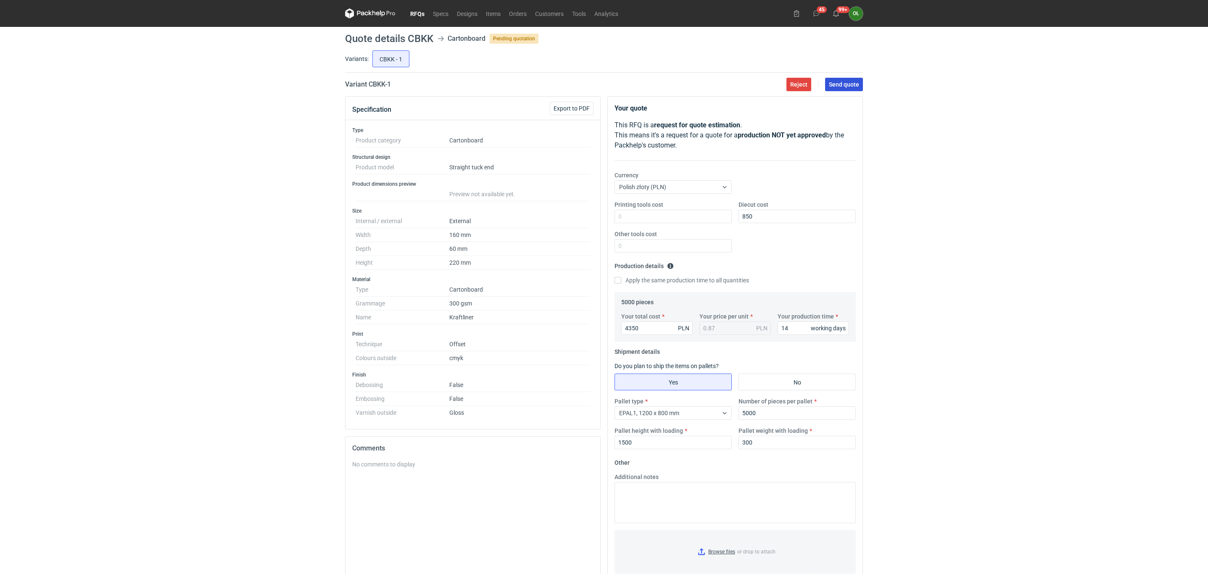
click at [862, 89] on button "Send quote" at bounding box center [844, 84] width 38 height 13
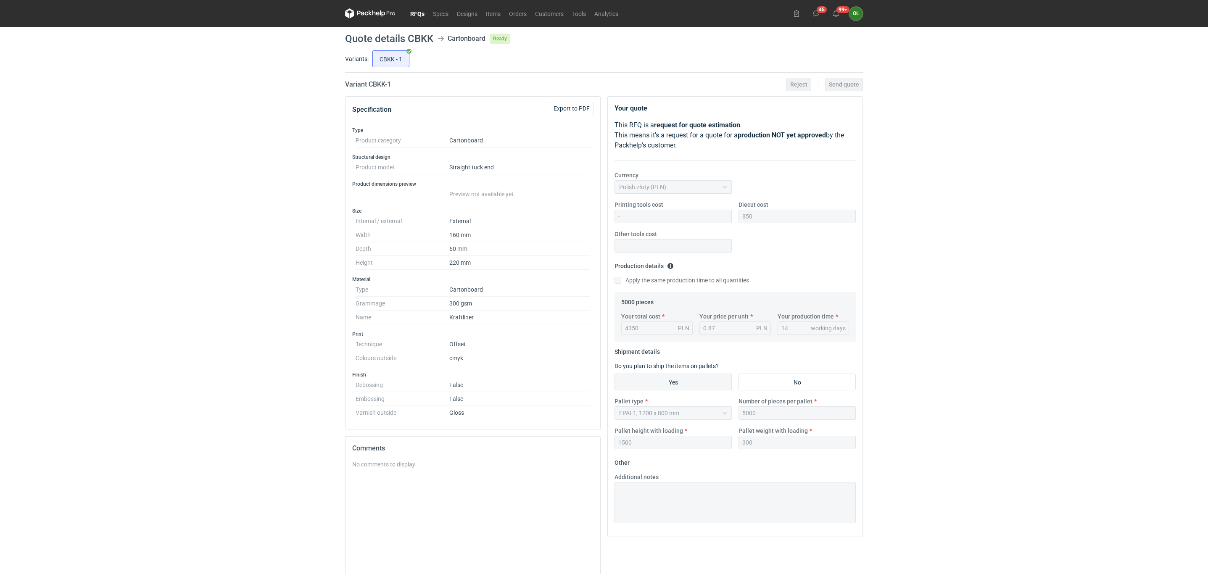
click at [113, 446] on div "RFQs Specs Designs Items Orders Customers Tools Analytics 45 99+ OŁ Olga Łopato…" at bounding box center [604, 287] width 1208 height 574
click at [209, 254] on div "RFQs Specs Designs Items Orders Customers Tools Analytics 45 99+ OŁ Olga Łopato…" at bounding box center [604, 287] width 1208 height 574
drag, startPoint x: 50, startPoint y: 372, endPoint x: 86, endPoint y: 352, distance: 41.6
click at [56, 367] on div "RFQs Specs Designs Items Orders Customers Tools Analytics 45 99+ OŁ Olga Łopato…" at bounding box center [604, 287] width 1208 height 574
click at [1045, 153] on div "RFQs Specs Designs Items Orders Customers Tools Analytics 45 99+ OŁ Olga Łopato…" at bounding box center [604, 287] width 1208 height 574
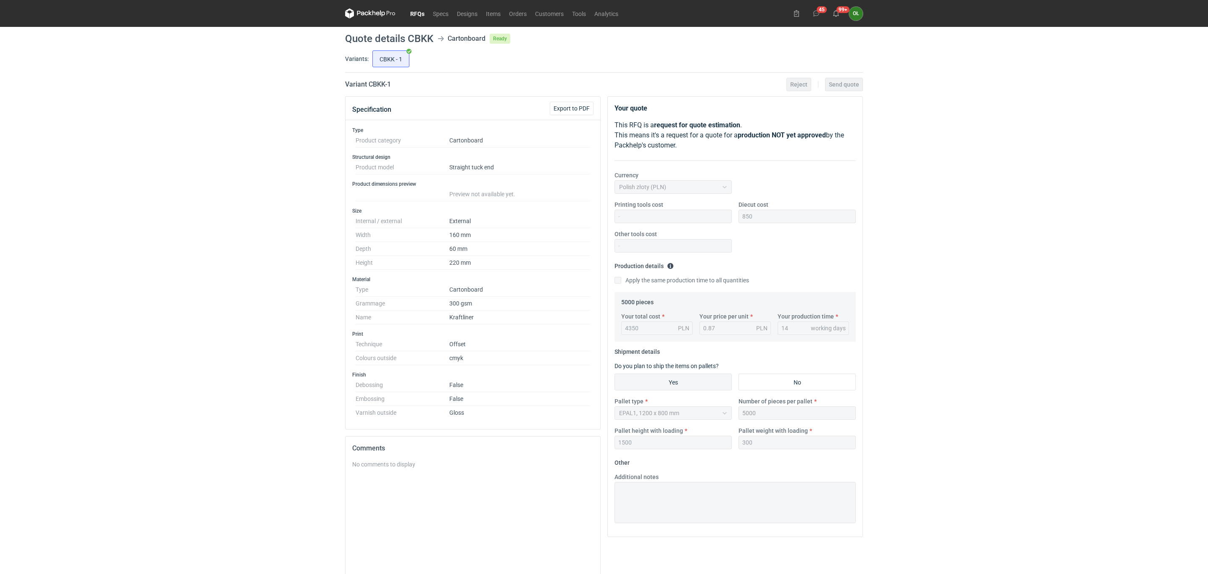
drag, startPoint x: 773, startPoint y: 240, endPoint x: 762, endPoint y: 238, distance: 11.4
click at [773, 240] on div "Printing tools cost Diecut cost 850 Other tools cost" at bounding box center [735, 229] width 248 height 59
click at [408, 13] on link "RFQs" at bounding box center [417, 13] width 23 height 10
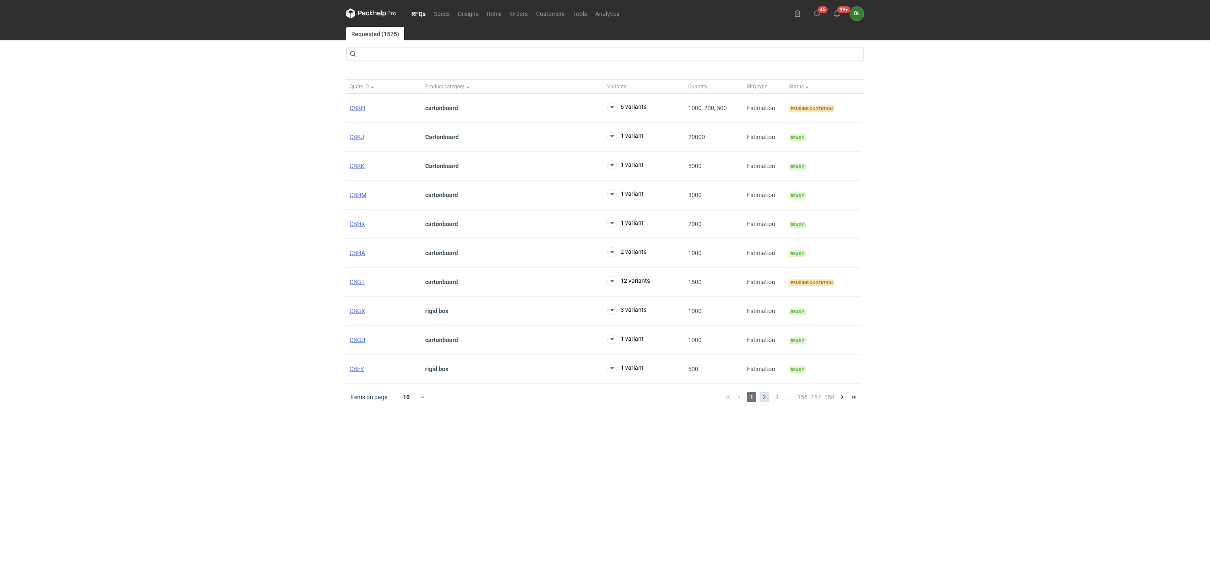
click at [768, 398] on span "2" at bounding box center [764, 397] width 9 height 10
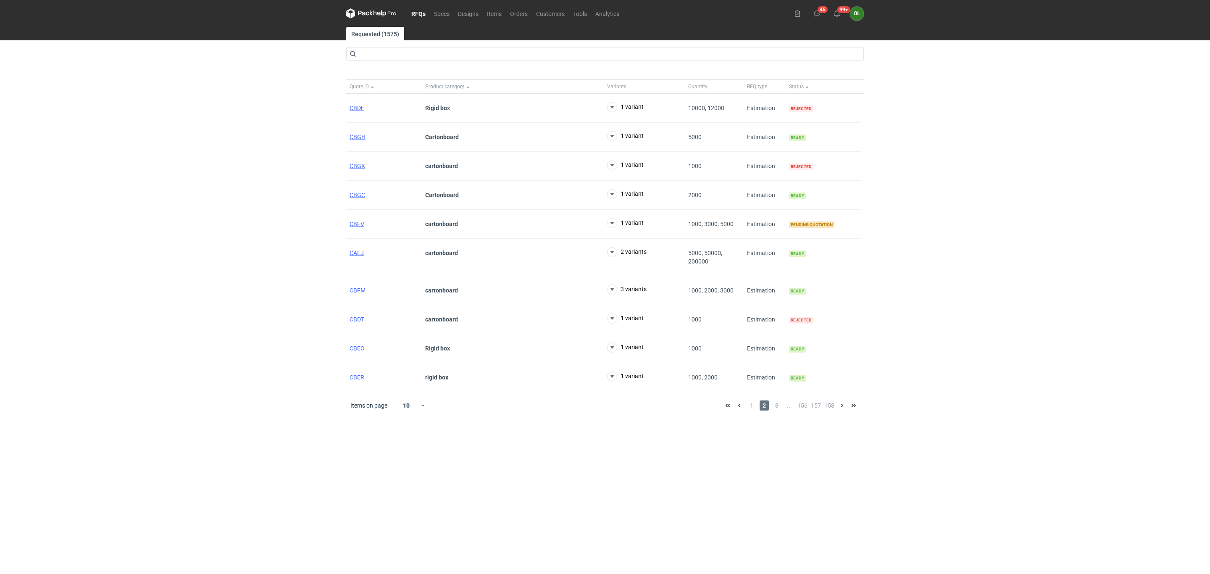
click at [1129, 110] on div "RFQs Specs Designs Items Orders Customers Tools Analytics 45 99+ OŁ Olga Łopato…" at bounding box center [605, 287] width 1210 height 574
click at [753, 406] on span "1" at bounding box center [751, 406] width 9 height 10
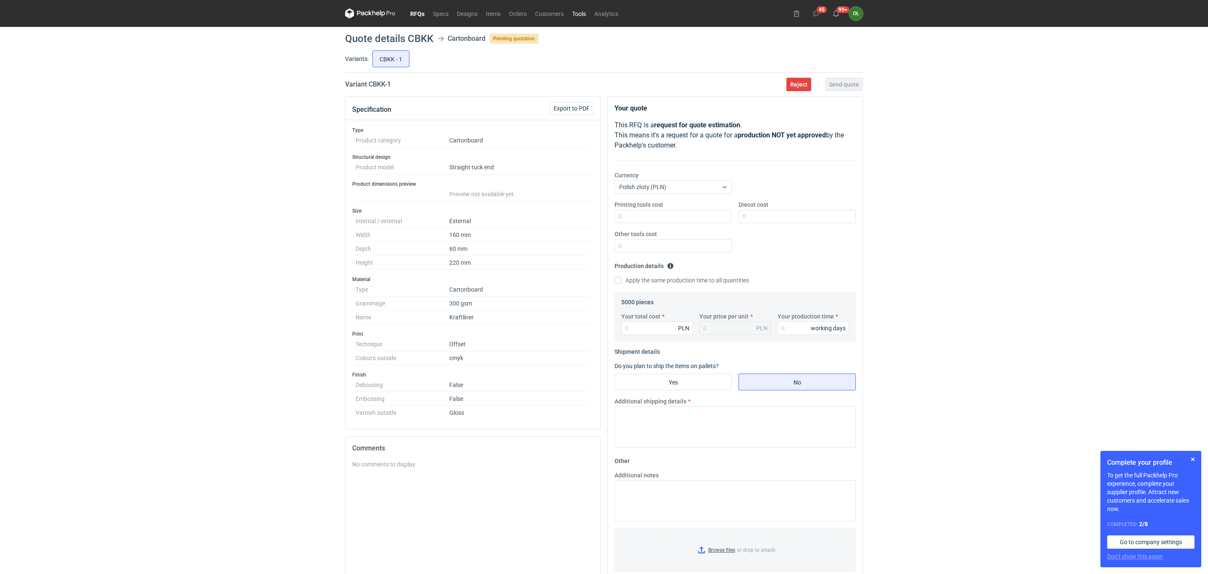
click at [577, 14] on link "Tools" at bounding box center [579, 13] width 22 height 10
click at [270, 263] on div "RFQs Specs Designs Items Orders Customers Tools Analytics 45 99+ OŁ Olga Łopato…" at bounding box center [604, 287] width 1208 height 574
click at [422, 16] on link "RFQs" at bounding box center [417, 13] width 23 height 10
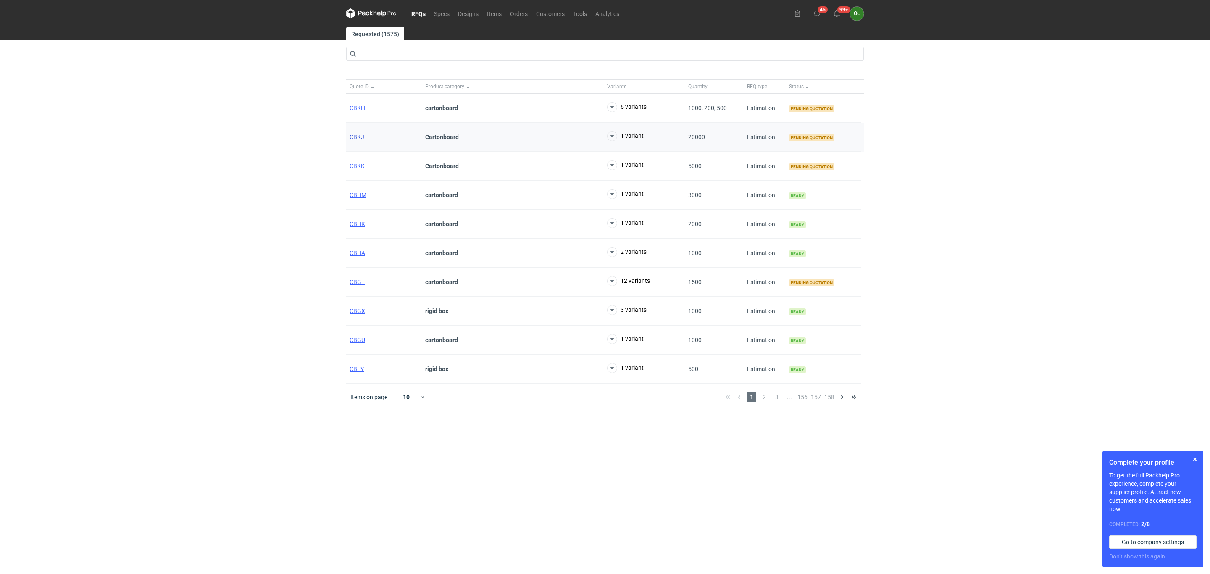
click at [356, 138] on span "CBKJ" at bounding box center [357, 137] width 15 height 7
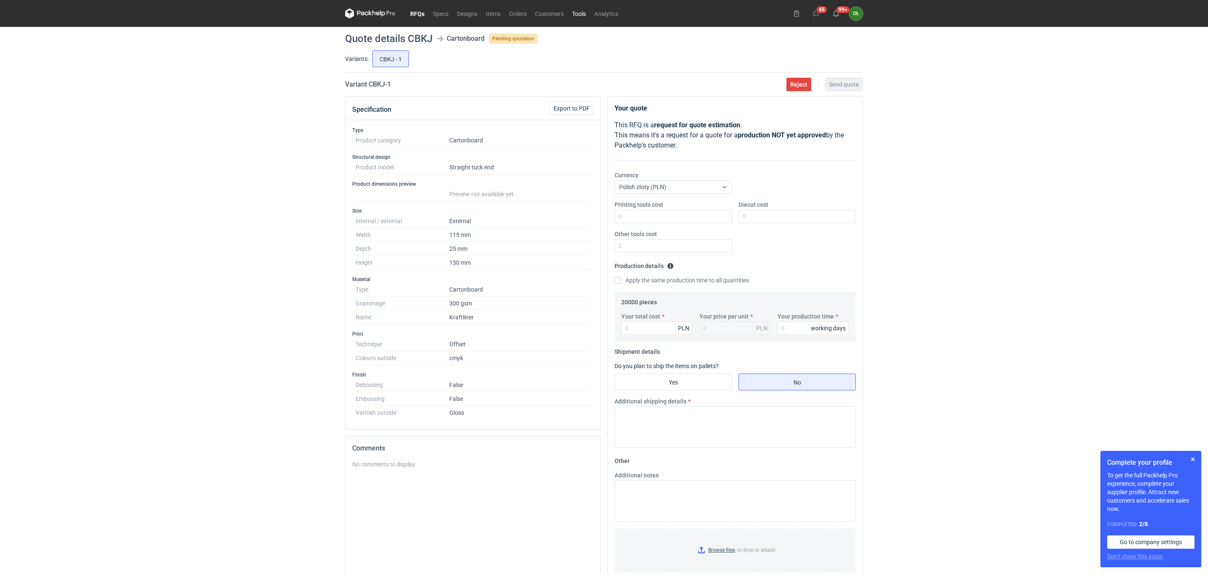
drag, startPoint x: 574, startPoint y: 13, endPoint x: 557, endPoint y: 0, distance: 20.9
click at [574, 13] on link "Tools" at bounding box center [579, 13] width 22 height 10
click at [416, 13] on link "RFQs" at bounding box center [417, 13] width 23 height 10
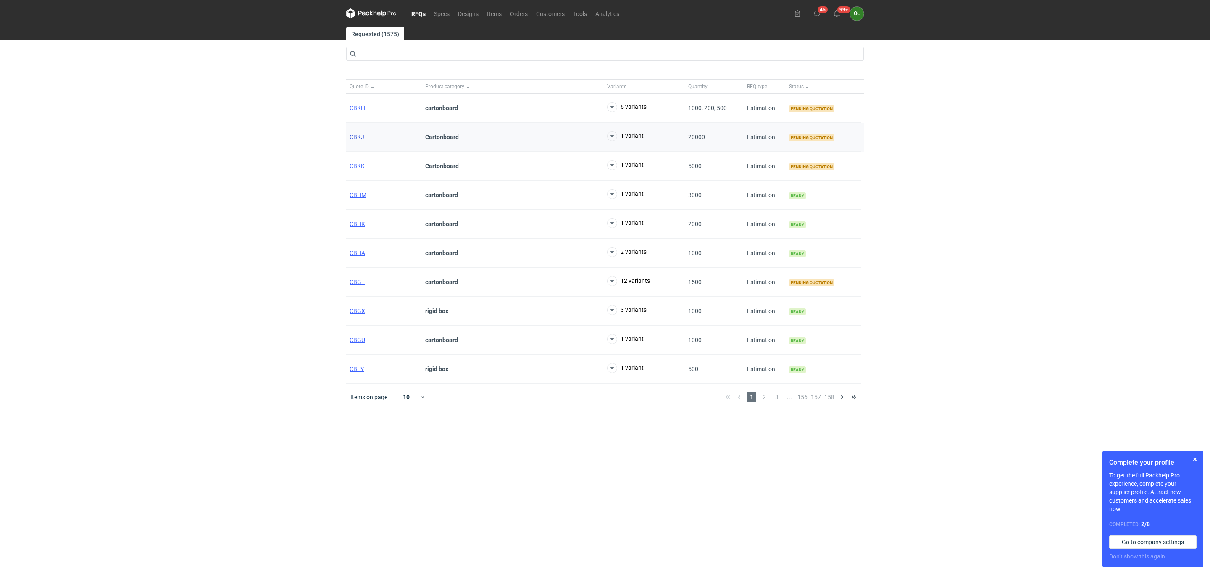
click at [358, 135] on span "CBKJ" at bounding box center [357, 137] width 15 height 7
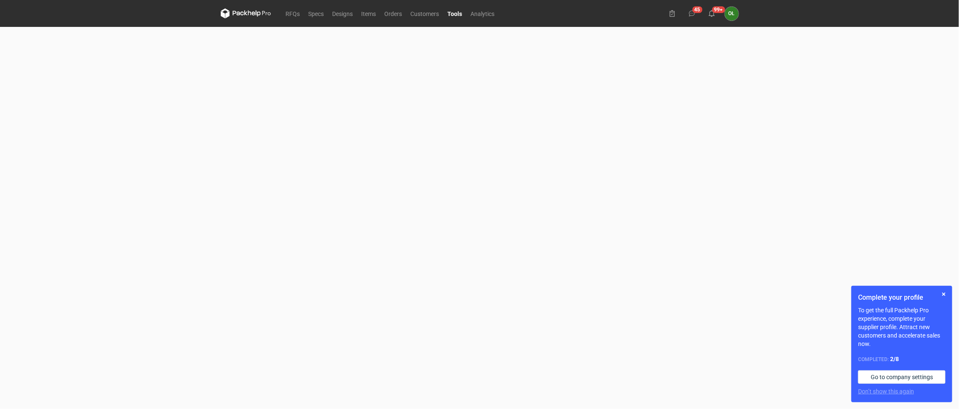
click at [949, 294] on div "Complete your profile To get the full Packhelp Pro experience, complete your su…" at bounding box center [901, 344] width 101 height 116
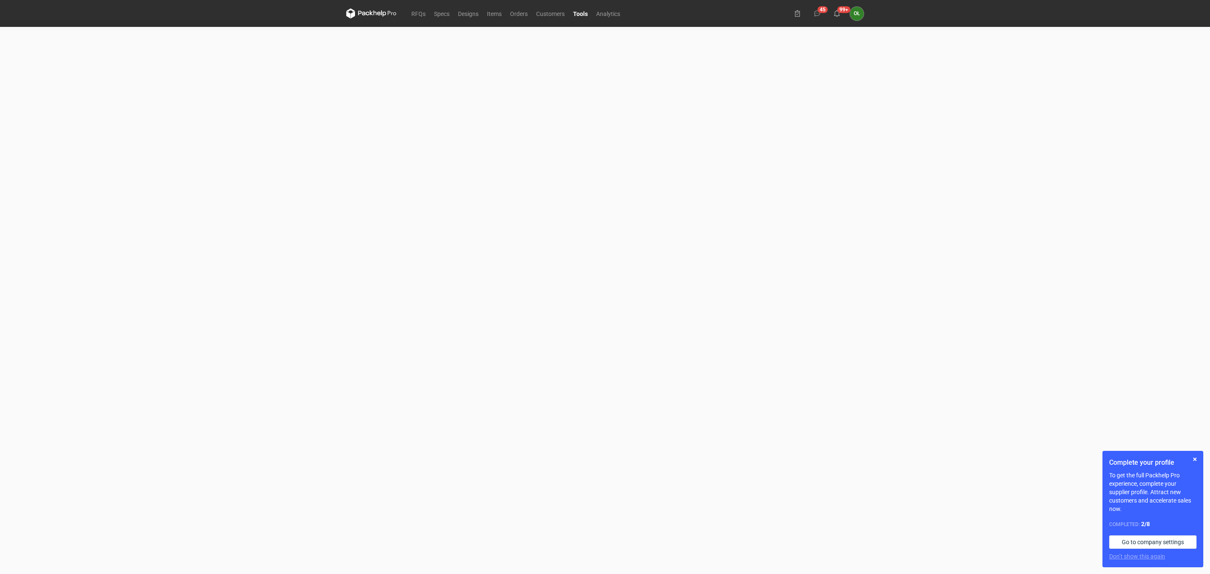
click at [385, 15] on icon at bounding box center [383, 14] width 5 height 6
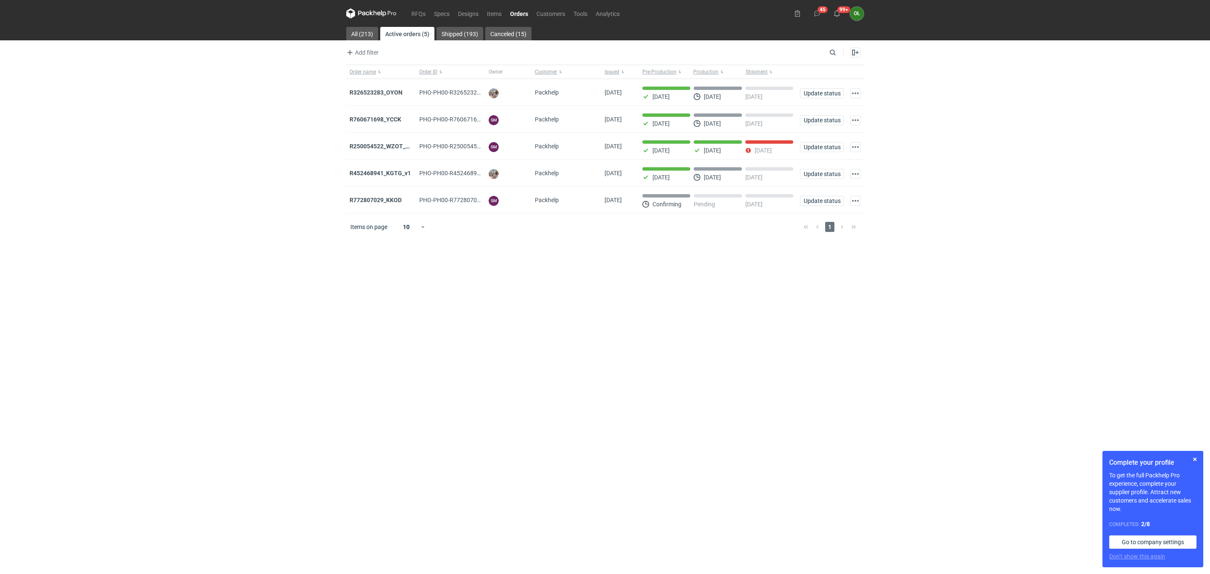
click at [1197, 464] on div "Complete your profile To get the full Packhelp Pro experience, complete your su…" at bounding box center [1153, 509] width 101 height 116
click at [1191, 460] on button "button" at bounding box center [1195, 459] width 10 height 10
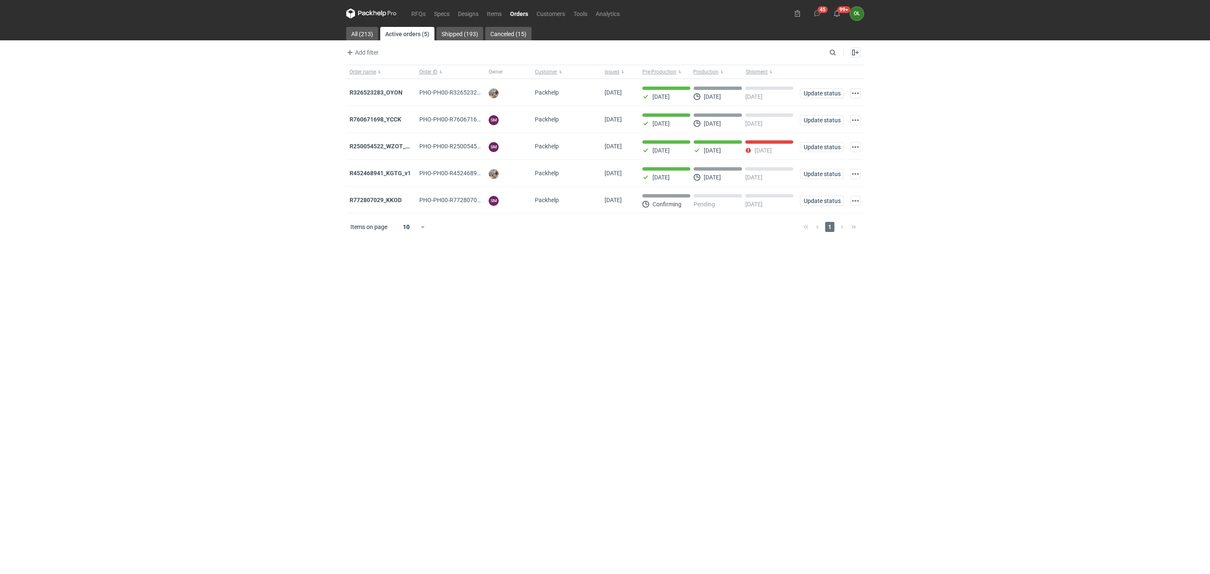
click at [195, 160] on div "RFQs Specs Designs Items Orders Customers Tools Analytics 45 99+ OŁ Olga Łopato…" at bounding box center [605, 287] width 1210 height 574
click at [419, 14] on link "RFQs" at bounding box center [418, 13] width 23 height 10
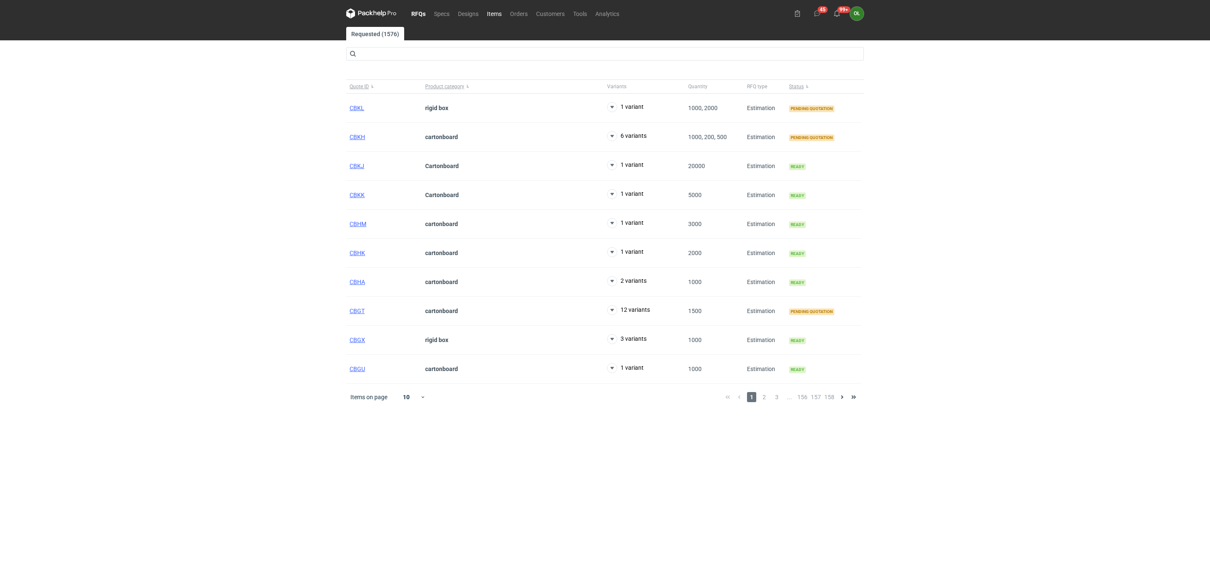
click at [503, 16] on link "Items" at bounding box center [494, 13] width 23 height 10
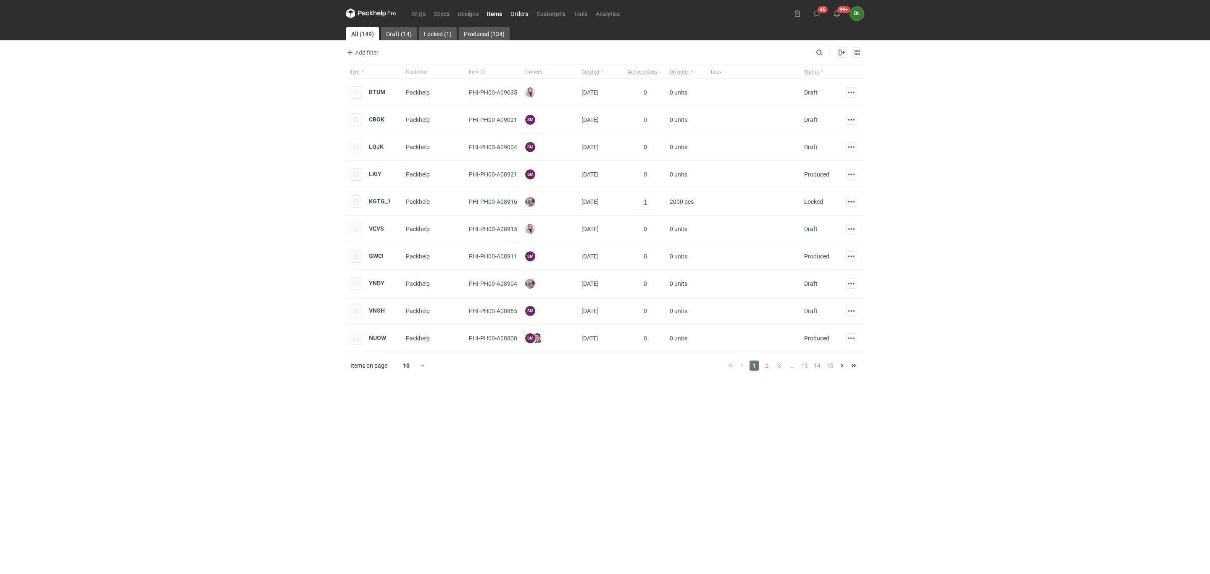
click at [521, 15] on link "Orders" at bounding box center [519, 13] width 26 height 10
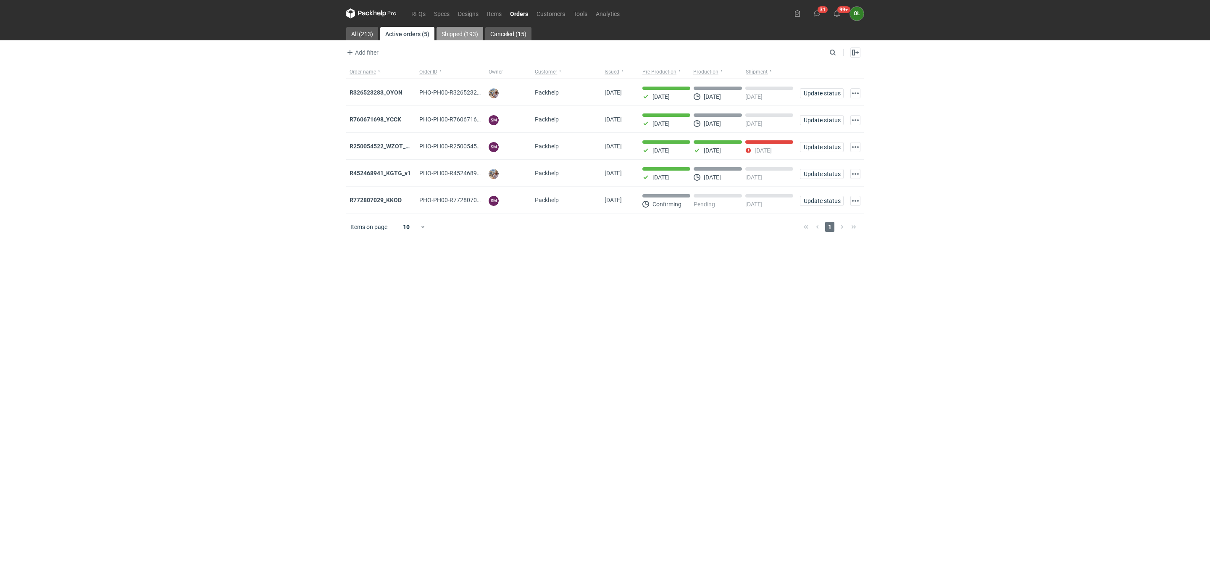
click at [463, 34] on link "Shipped (193)" at bounding box center [460, 33] width 47 height 13
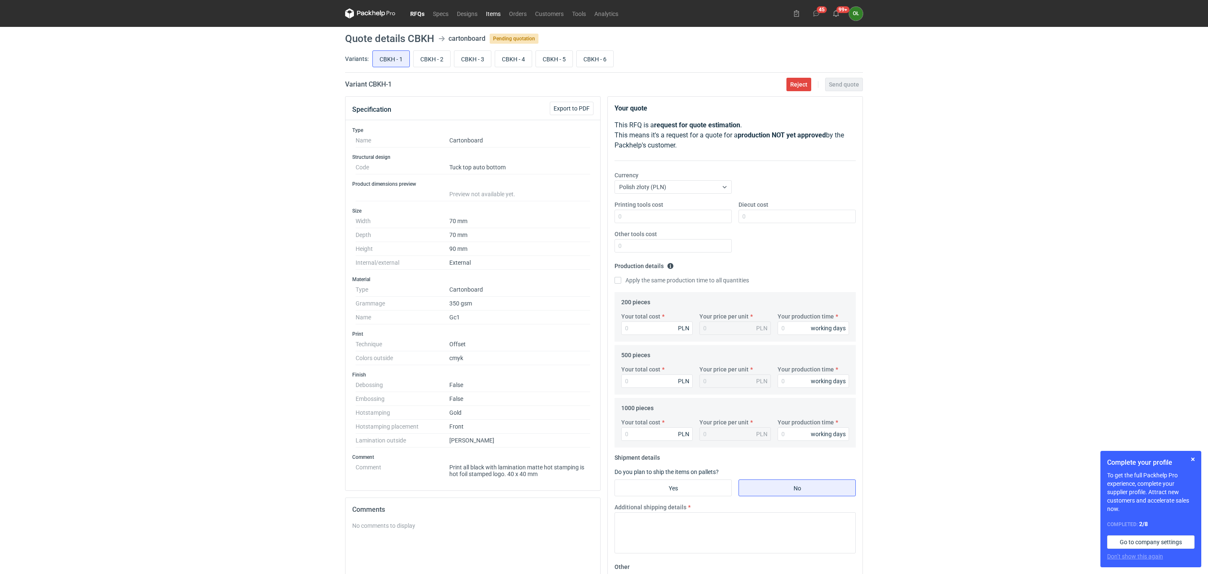
click at [494, 13] on link "Items" at bounding box center [493, 13] width 23 height 10
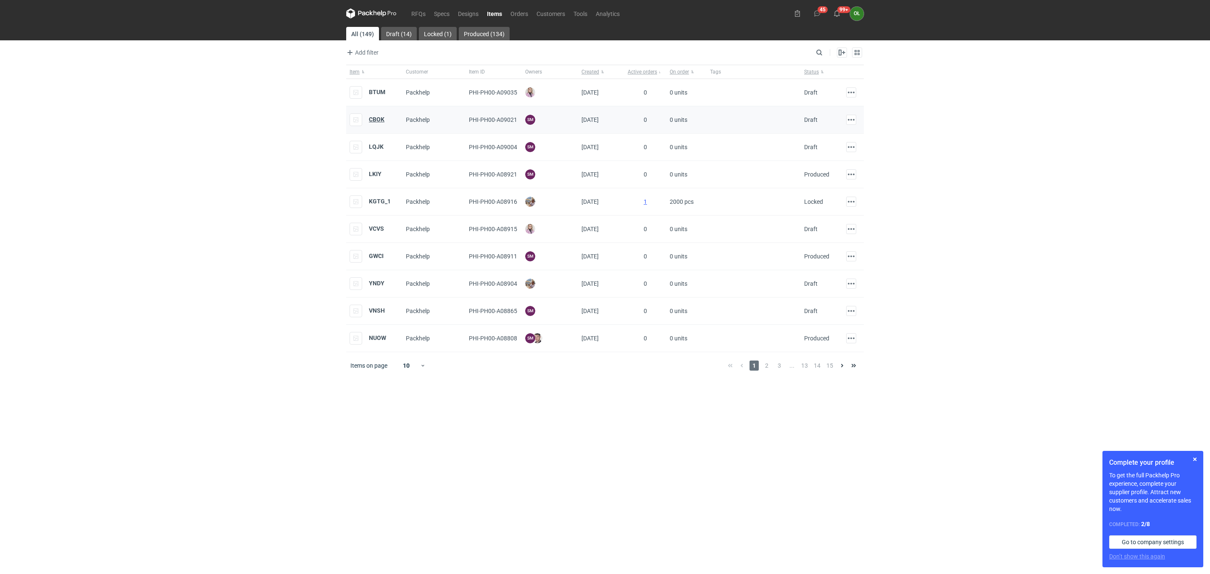
click at [374, 121] on strong "CBOK" at bounding box center [377, 119] width 16 height 7
click at [373, 148] on strong "LQJK" at bounding box center [376, 146] width 15 height 7
click at [375, 174] on strong "LKIY" at bounding box center [375, 174] width 13 height 7
click at [374, 257] on strong "GWCI" at bounding box center [376, 256] width 15 height 7
click at [377, 314] on strong "VNSH" at bounding box center [377, 310] width 16 height 7
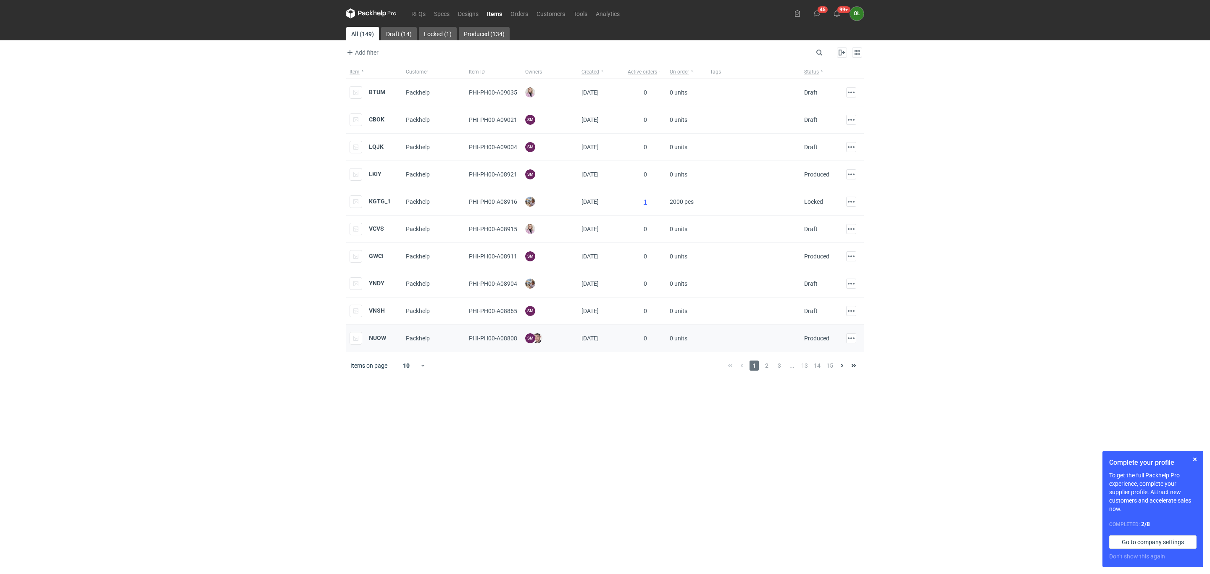
click at [378, 336] on div "NUOW" at bounding box center [368, 338] width 37 height 13
click at [378, 338] on strong "NUOW" at bounding box center [377, 338] width 17 height 7
click at [770, 367] on span "2" at bounding box center [766, 366] width 9 height 10
click at [377, 93] on strong "DIMK" at bounding box center [376, 92] width 14 height 7
click at [377, 124] on div "RFRE" at bounding box center [367, 119] width 34 height 13
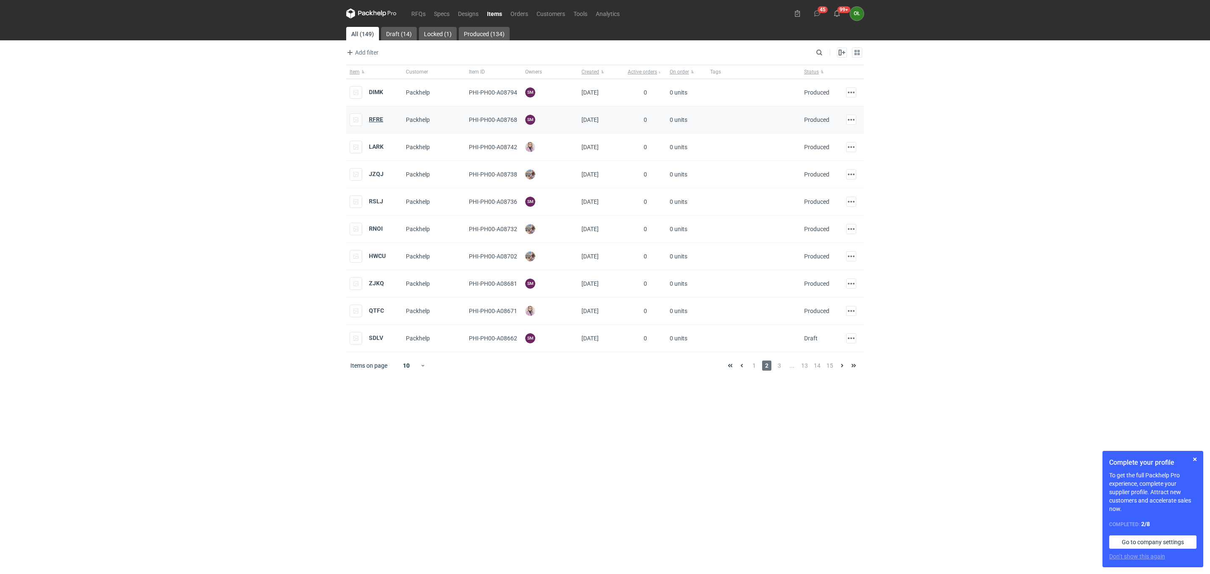
click at [375, 121] on strong "RFRE" at bounding box center [376, 119] width 14 height 7
click at [377, 203] on strong "RSLJ" at bounding box center [376, 201] width 14 height 7
click at [381, 287] on strong "ZJKQ" at bounding box center [376, 283] width 15 height 7
click at [372, 341] on strong "SDLV" at bounding box center [376, 338] width 14 height 7
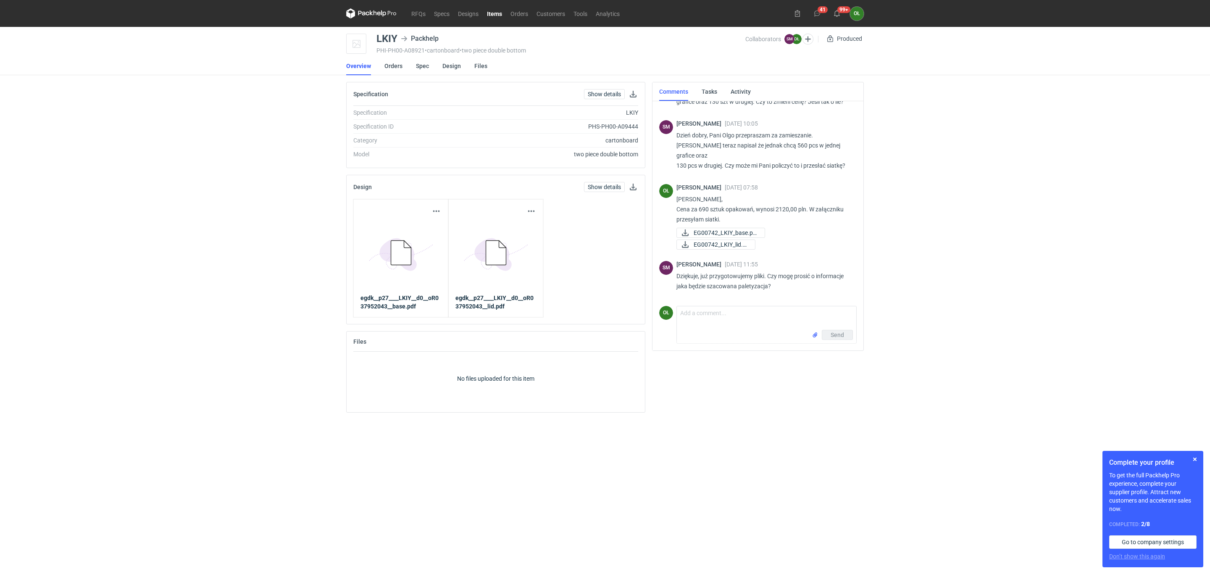
scroll to position [85, 0]
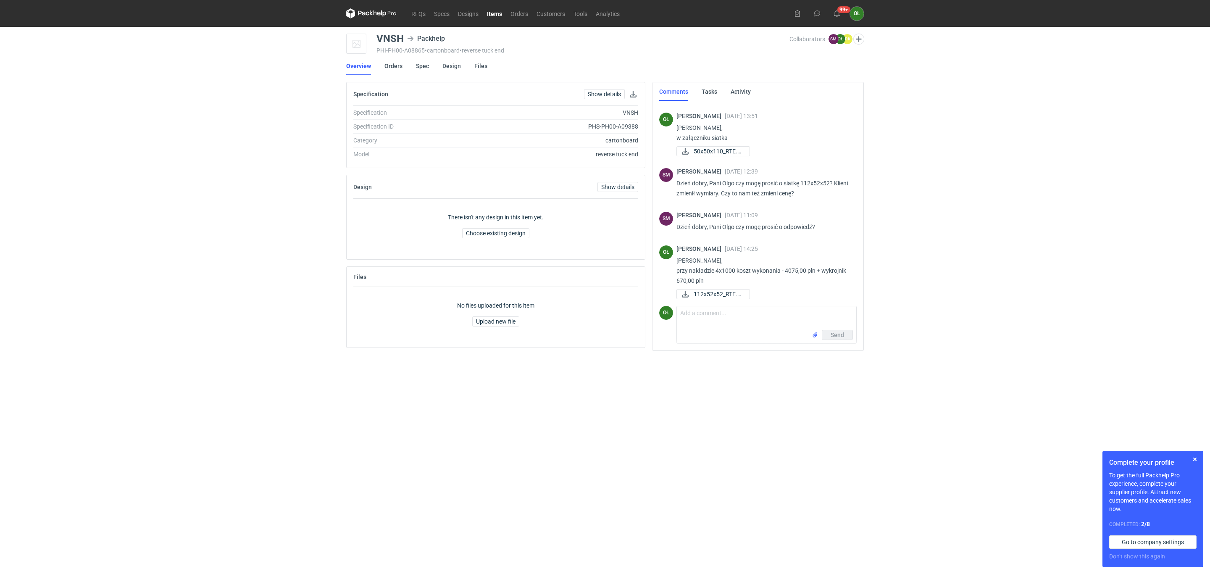
scroll to position [364, 0]
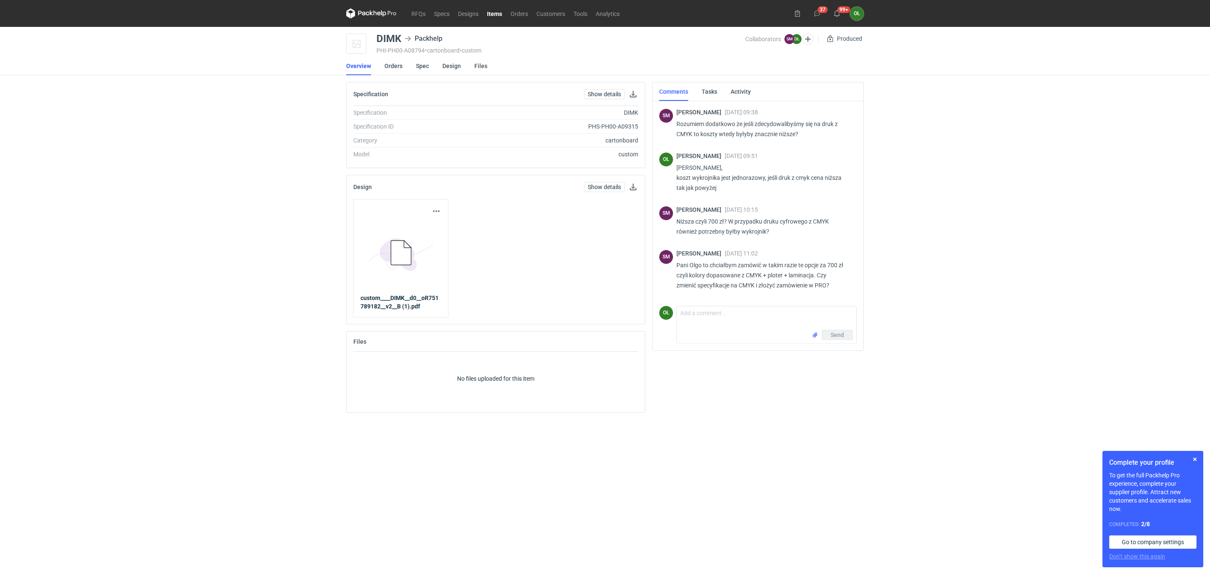
scroll to position [556, 0]
click at [497, 18] on link "Items" at bounding box center [495, 13] width 24 height 10
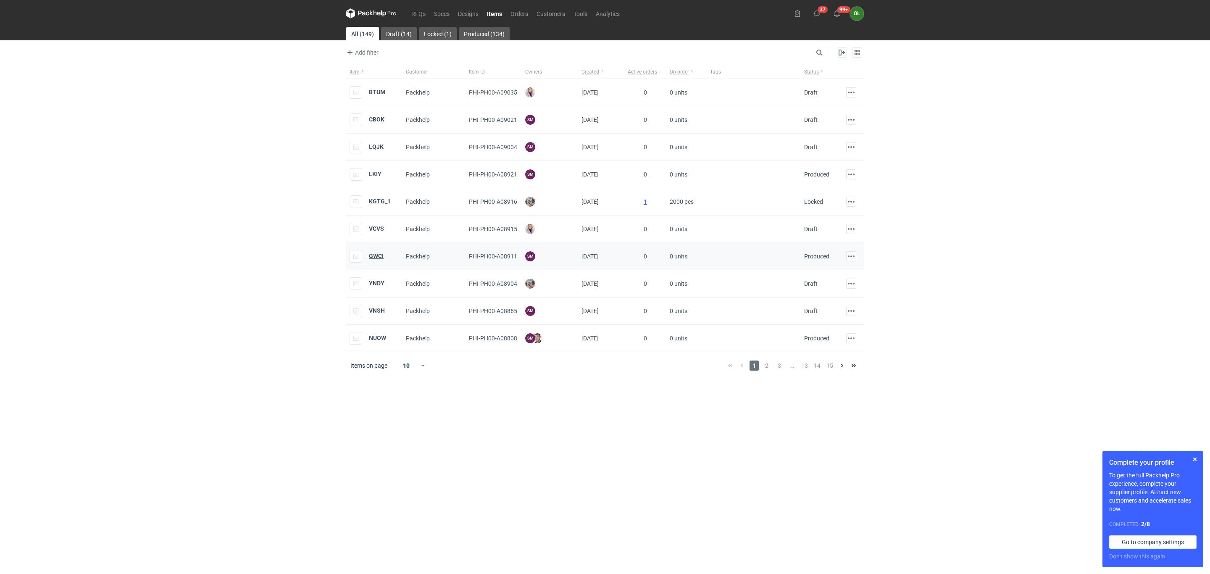
drag, startPoint x: 380, startPoint y: 261, endPoint x: 378, endPoint y: 256, distance: 5.3
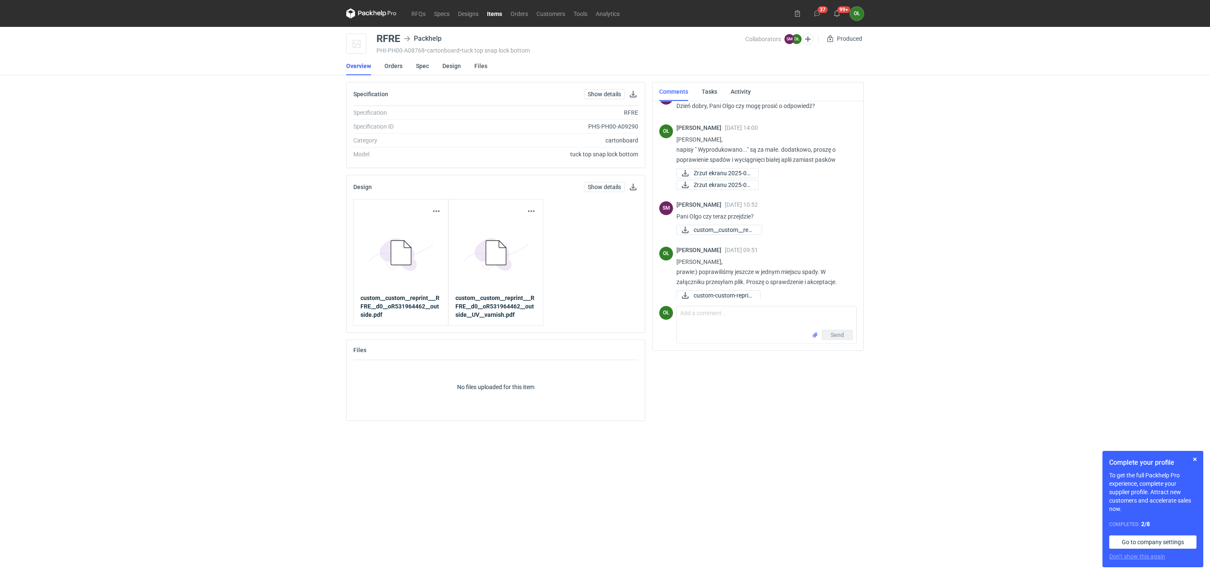
scroll to position [91, 0]
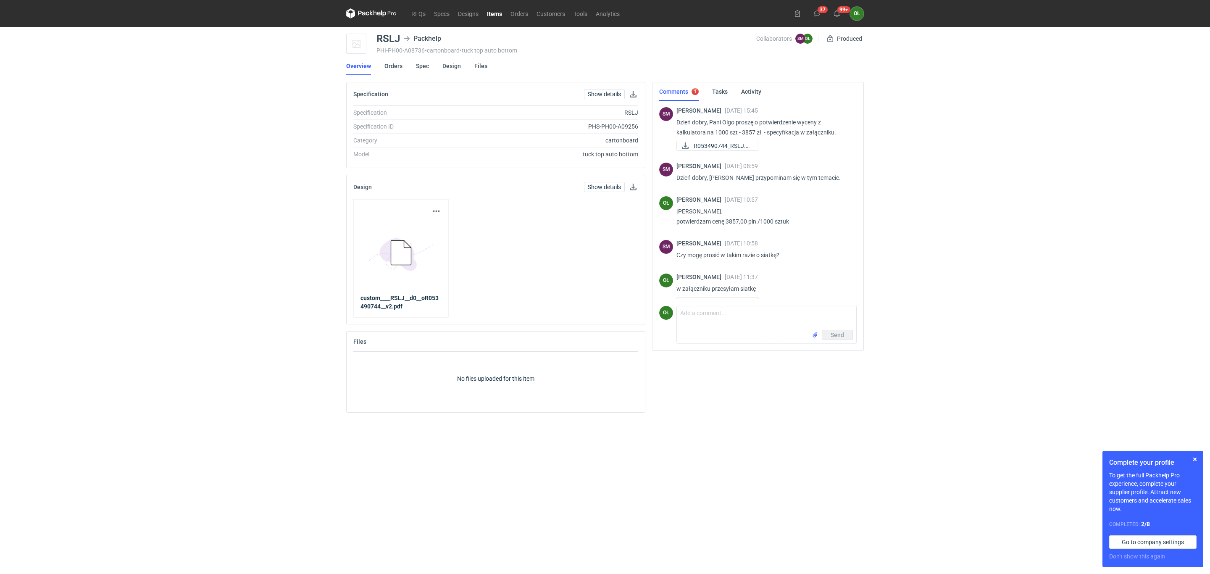
scroll to position [14, 0]
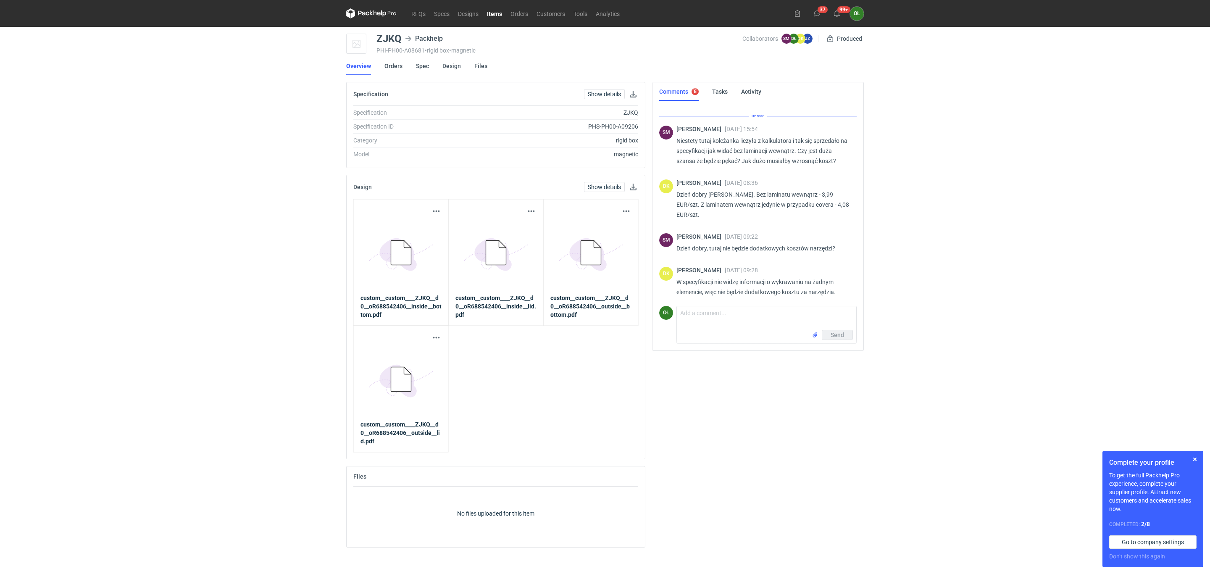
scroll to position [211, 0]
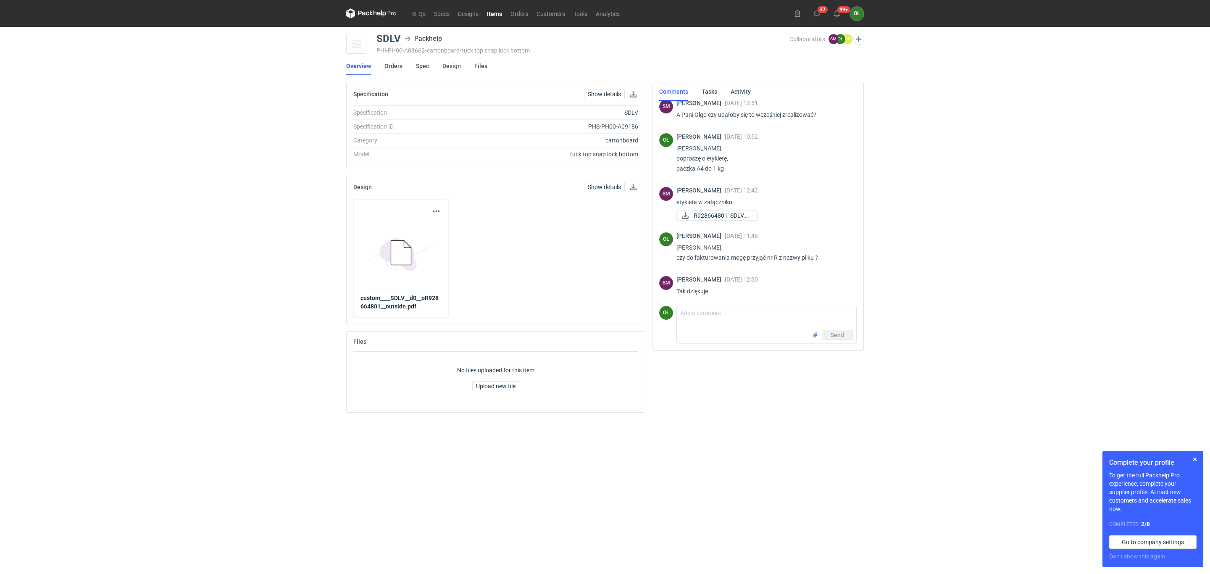
scroll to position [560, 0]
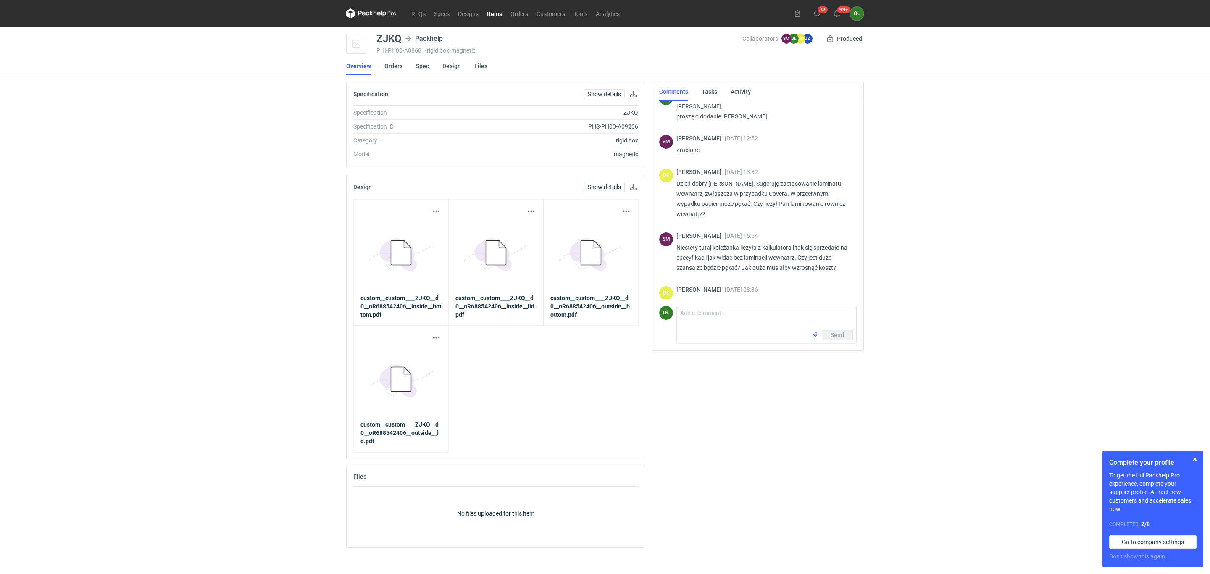
scroll to position [168, 0]
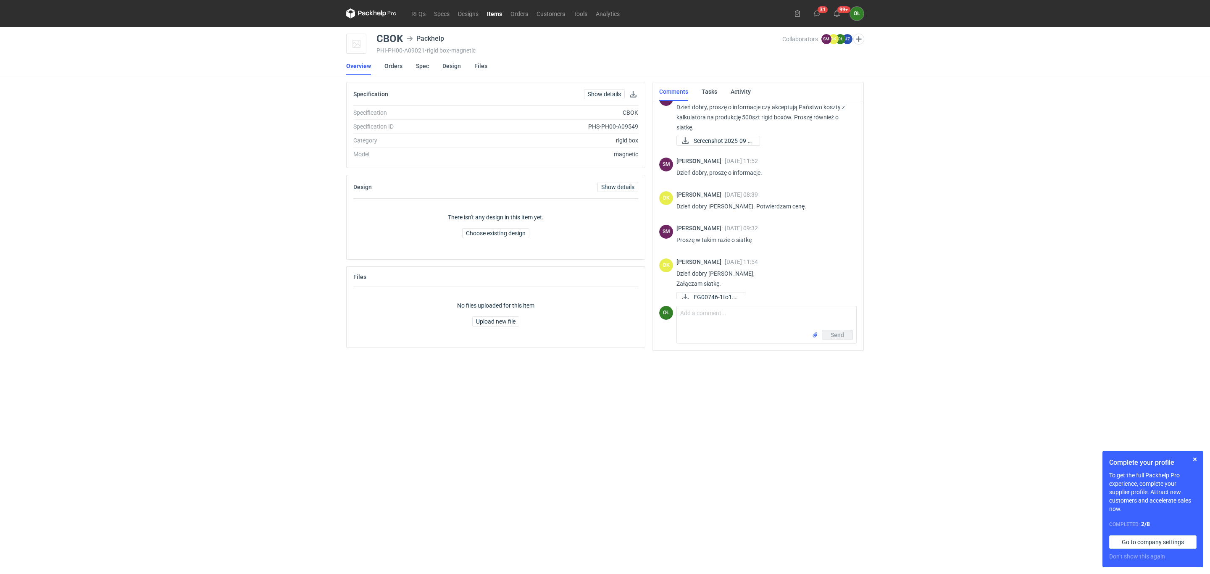
scroll to position [24, 0]
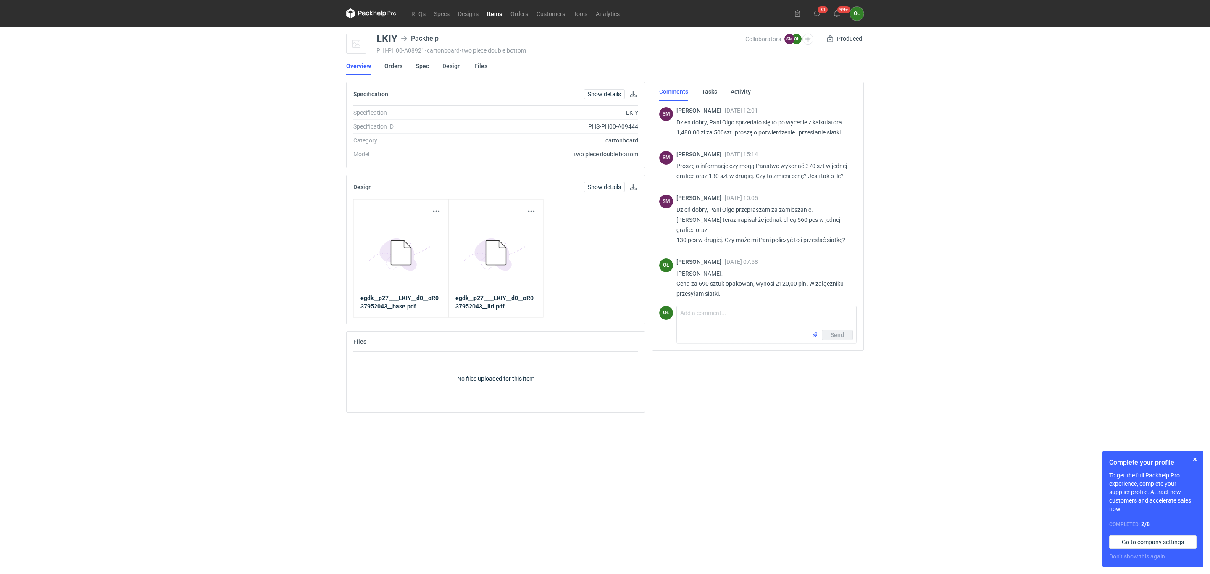
scroll to position [85, 0]
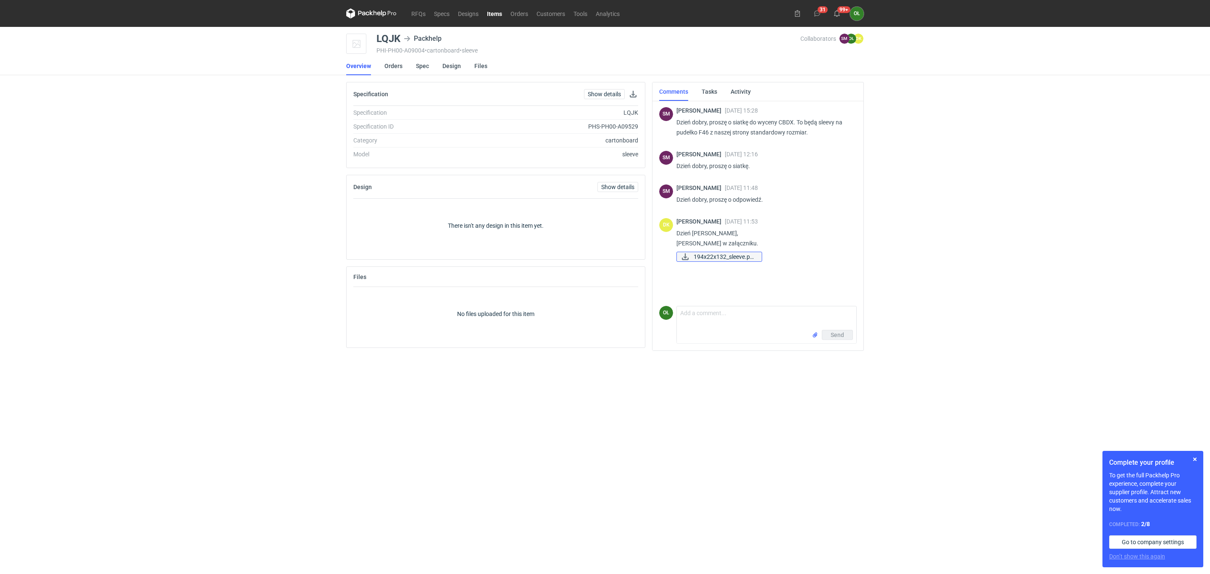
click at [730, 260] on span "194x22x132_sleeve.pd..." at bounding box center [724, 256] width 61 height 9
click at [416, 64] on link "Spec" at bounding box center [422, 66] width 13 height 18
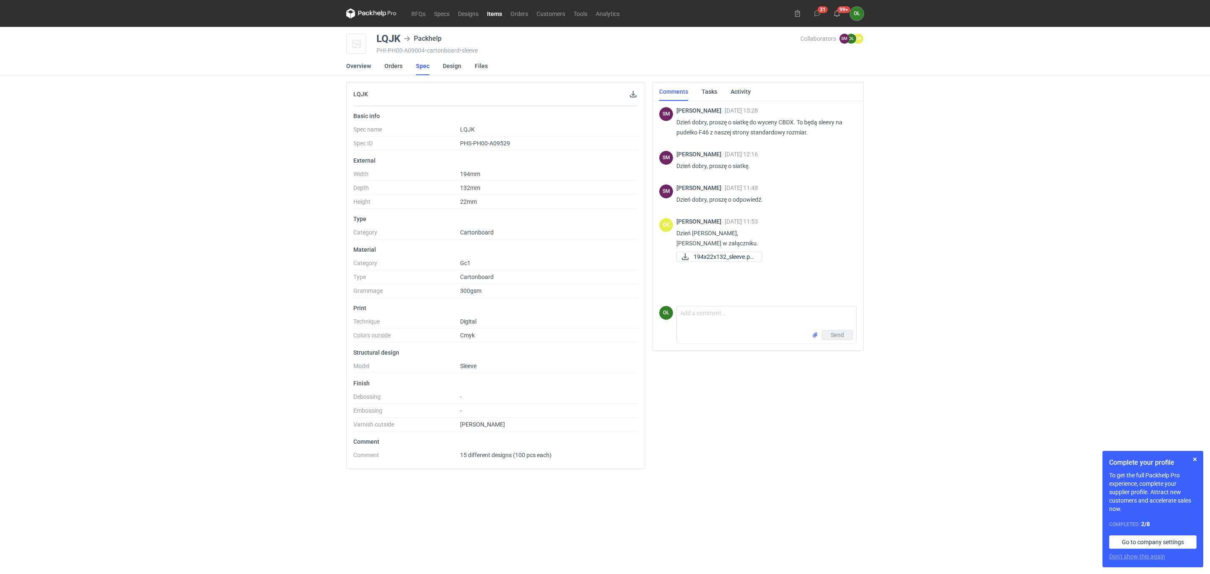
click at [501, 10] on link "Items" at bounding box center [495, 13] width 24 height 10
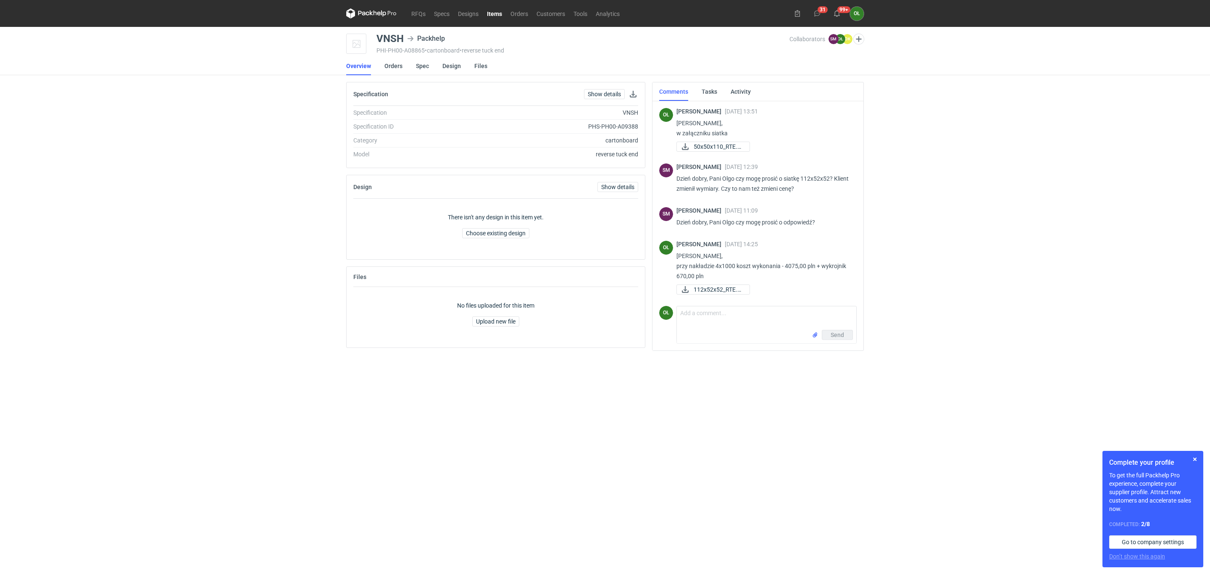
scroll to position [364, 0]
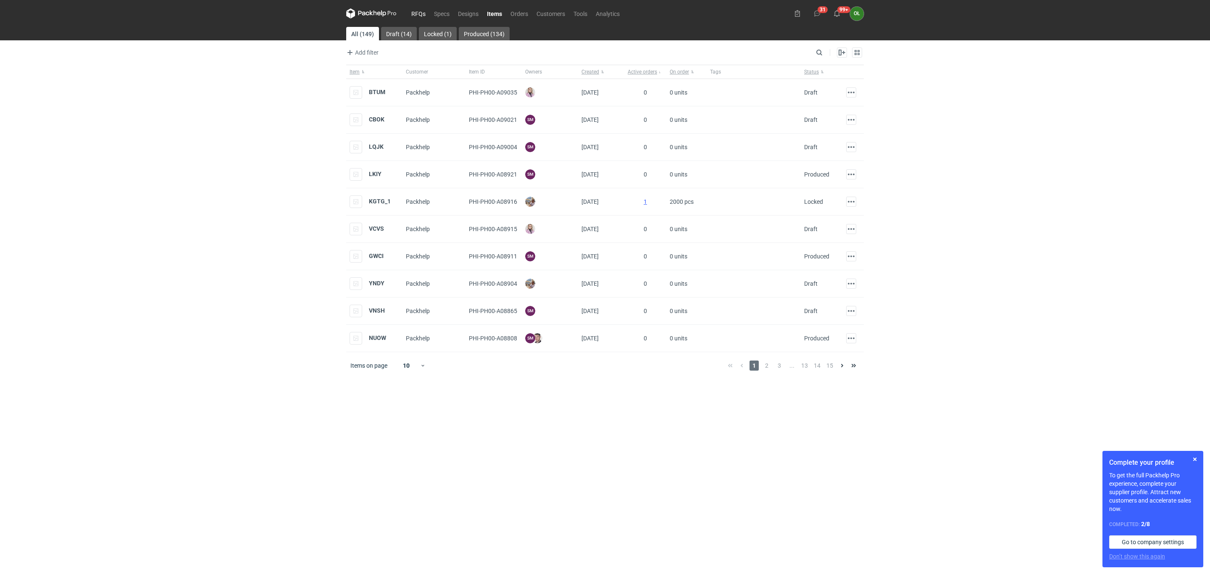
click at [416, 11] on link "RFQs" at bounding box center [418, 13] width 23 height 10
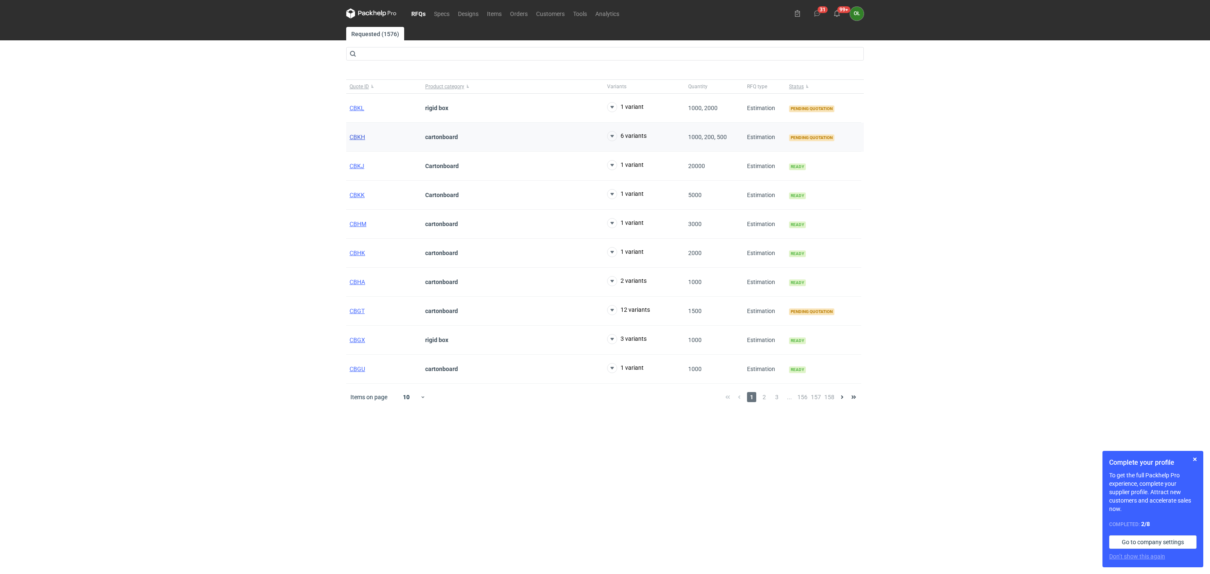
click at [357, 137] on span "CBKH" at bounding box center [358, 137] width 16 height 7
